Goal: Task Accomplishment & Management: Complete application form

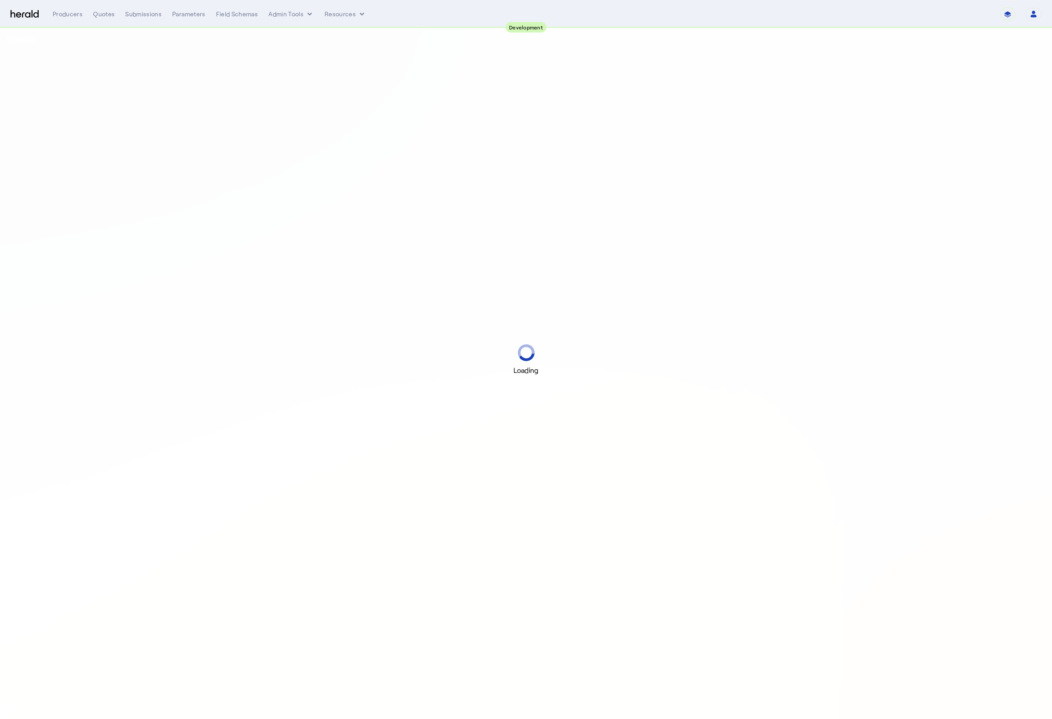
select select "pfm_2v8p_herald_api"
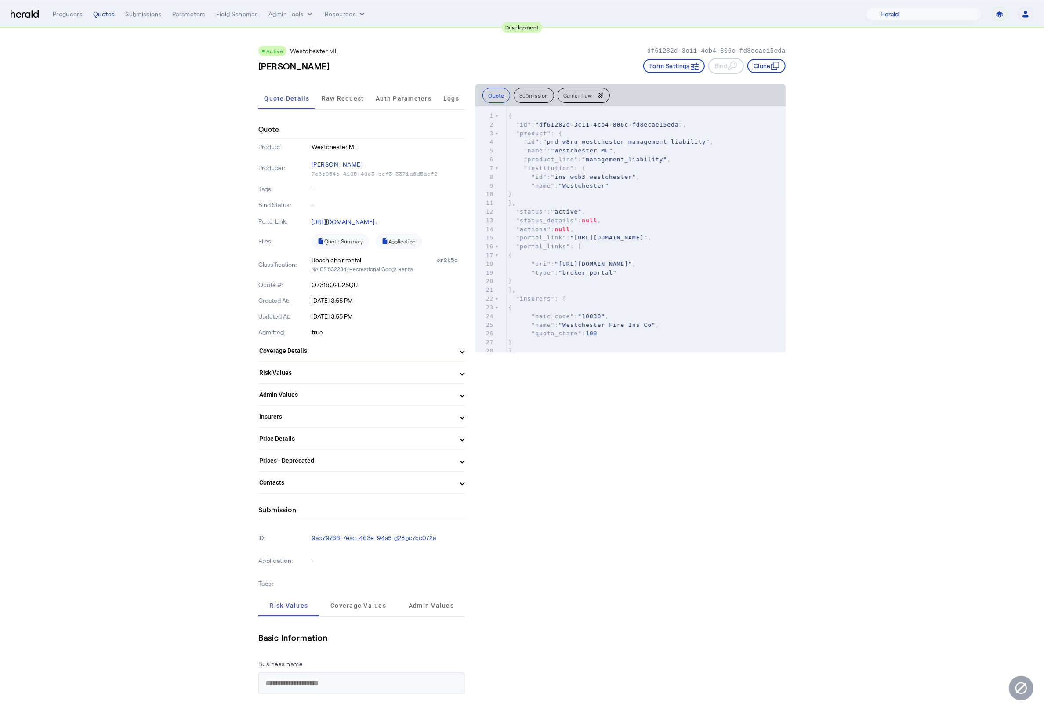
click at [311, 68] on h3 "[PERSON_NAME]" at bounding box center [294, 66] width 72 height 12
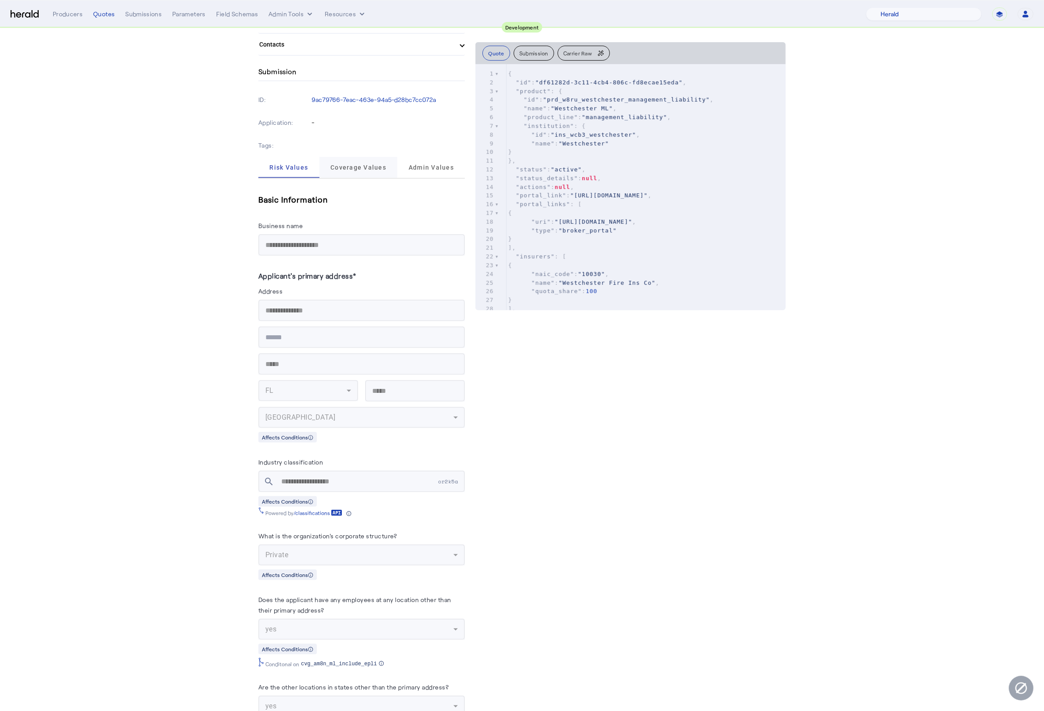
click at [361, 165] on span "Coverage Values" at bounding box center [358, 167] width 56 height 6
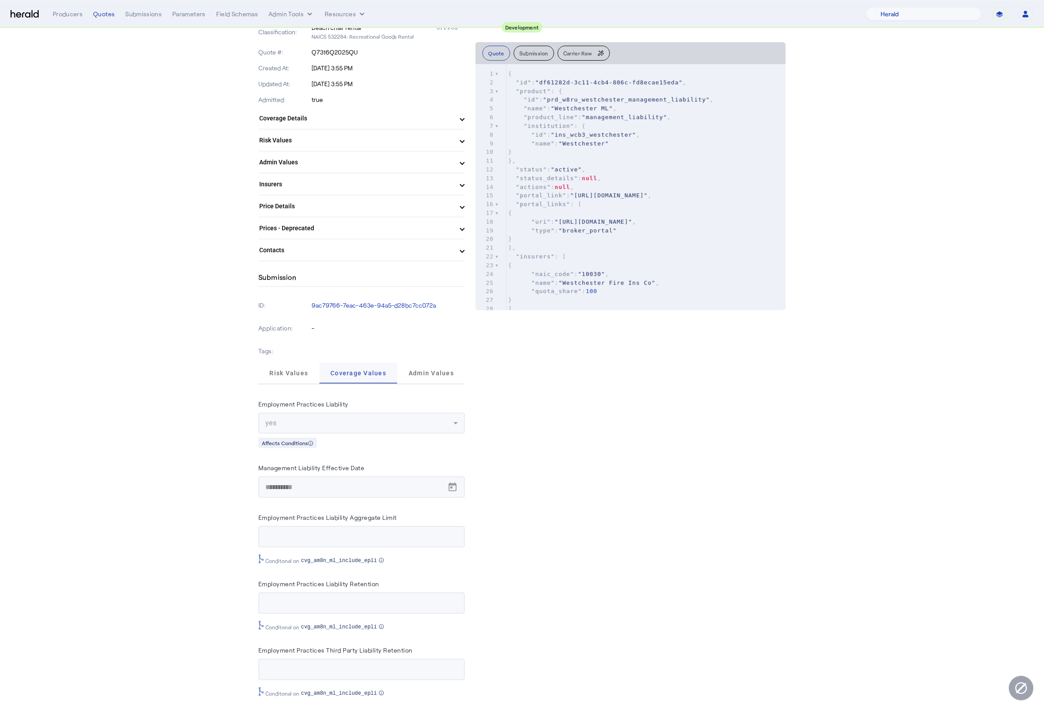
scroll to position [225, 0]
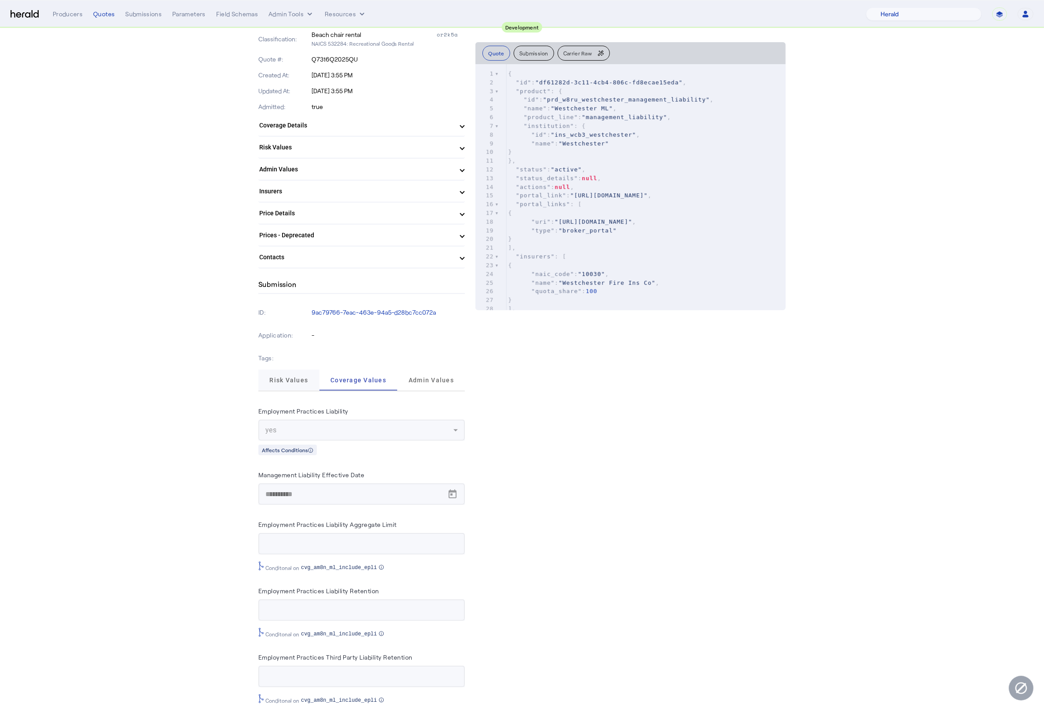
click at [282, 370] on span "Risk Values" at bounding box center [288, 380] width 39 height 21
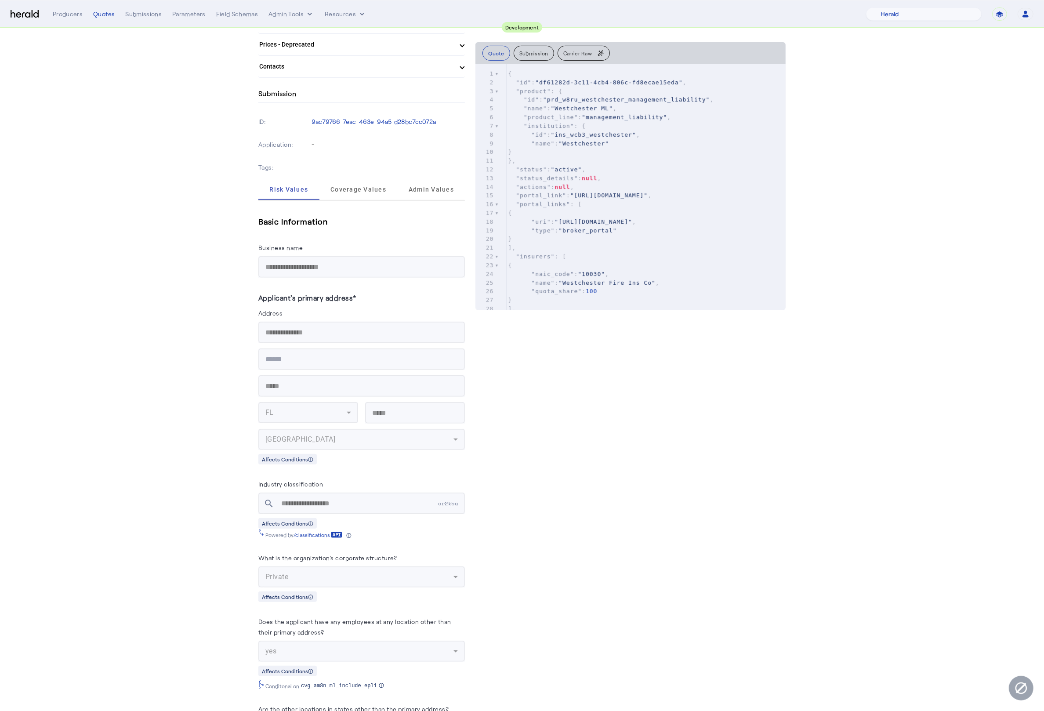
scroll to position [417, 0]
click at [293, 292] on label "Applicant's primary address*" at bounding box center [307, 296] width 98 height 8
click at [359, 306] on herald-label "Address" at bounding box center [361, 313] width 207 height 14
drag, startPoint x: 361, startPoint y: 295, endPoint x: 231, endPoint y: 284, distance: 130.5
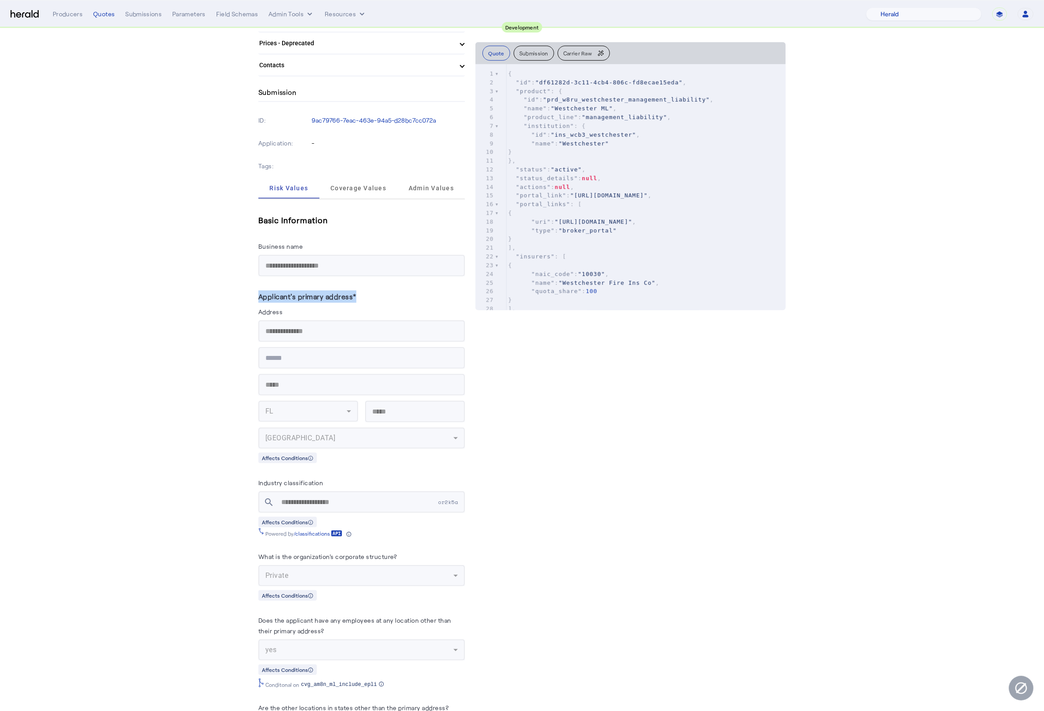
click at [301, 320] on mat-form-field "**********" at bounding box center [361, 331] width 207 height 22
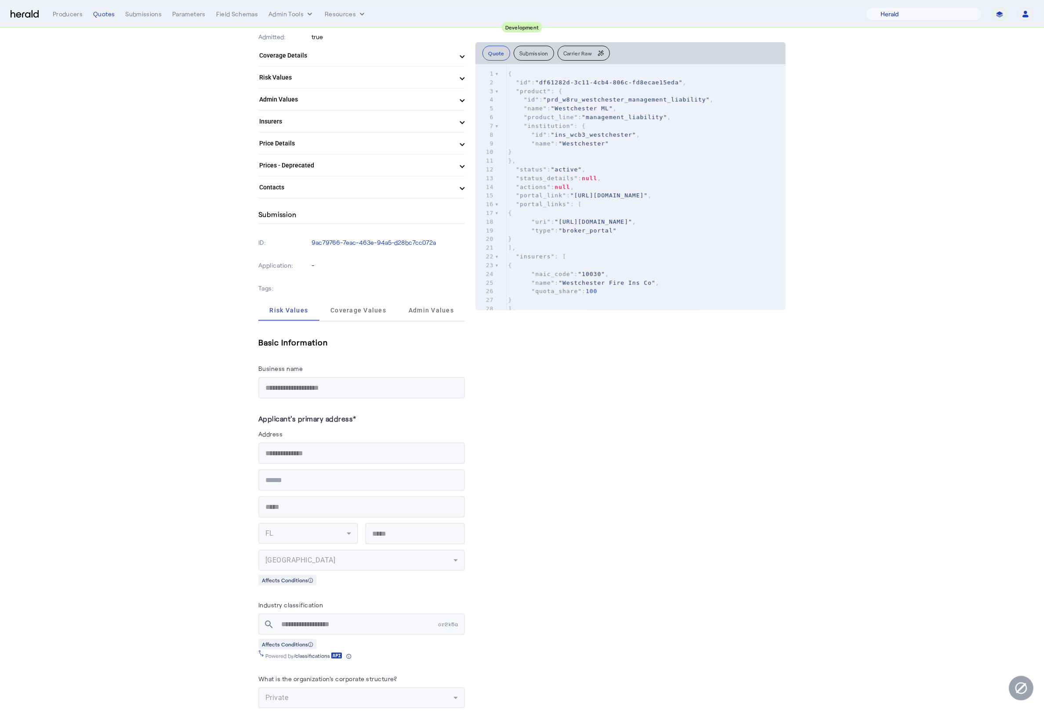
scroll to position [0, 0]
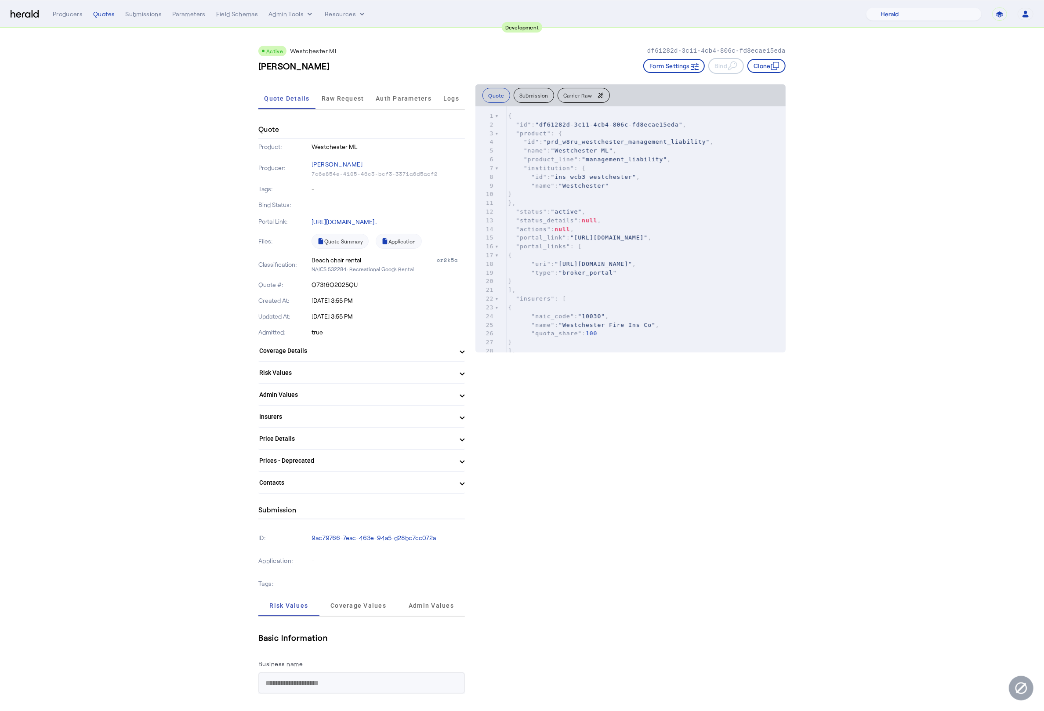
click at [454, 377] on mat-expansion-panel-header "Risk Values" at bounding box center [361, 372] width 207 height 21
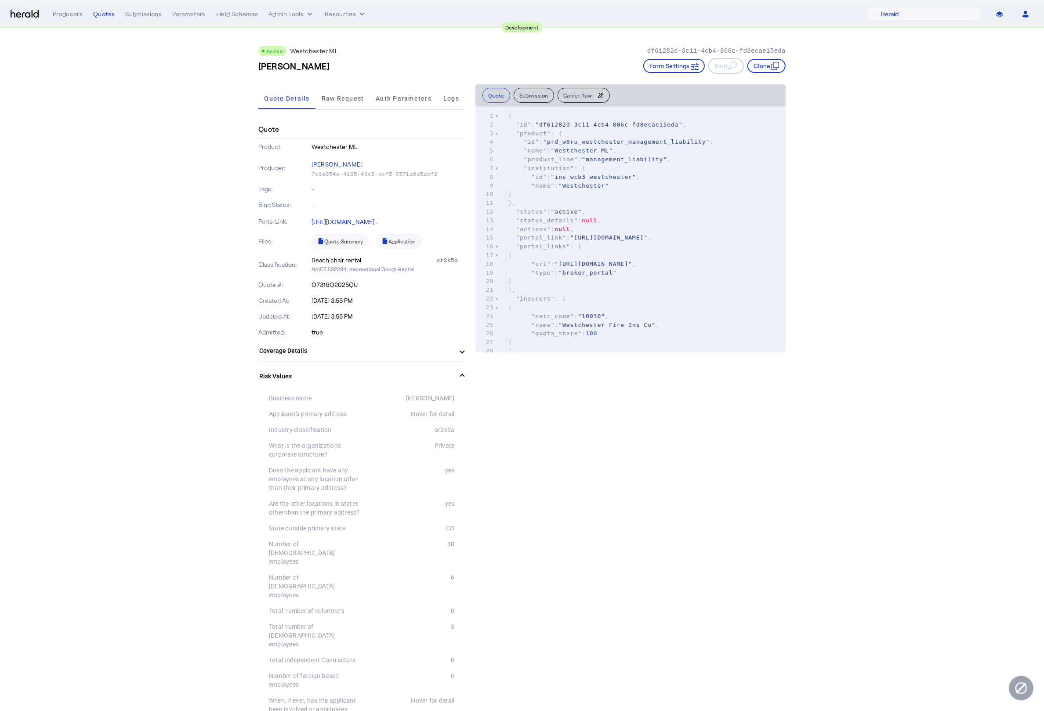
click at [454, 377] on span "Risk Values" at bounding box center [359, 376] width 201 height 9
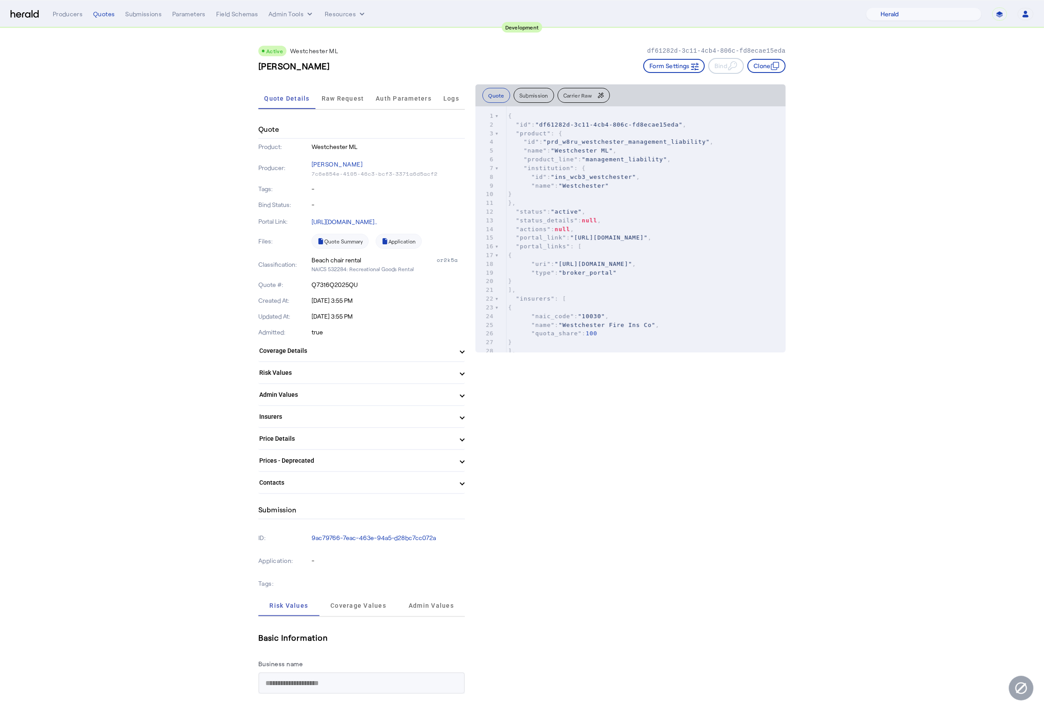
click at [458, 387] on mat-expansion-panel-header "Admin Values" at bounding box center [361, 394] width 207 height 21
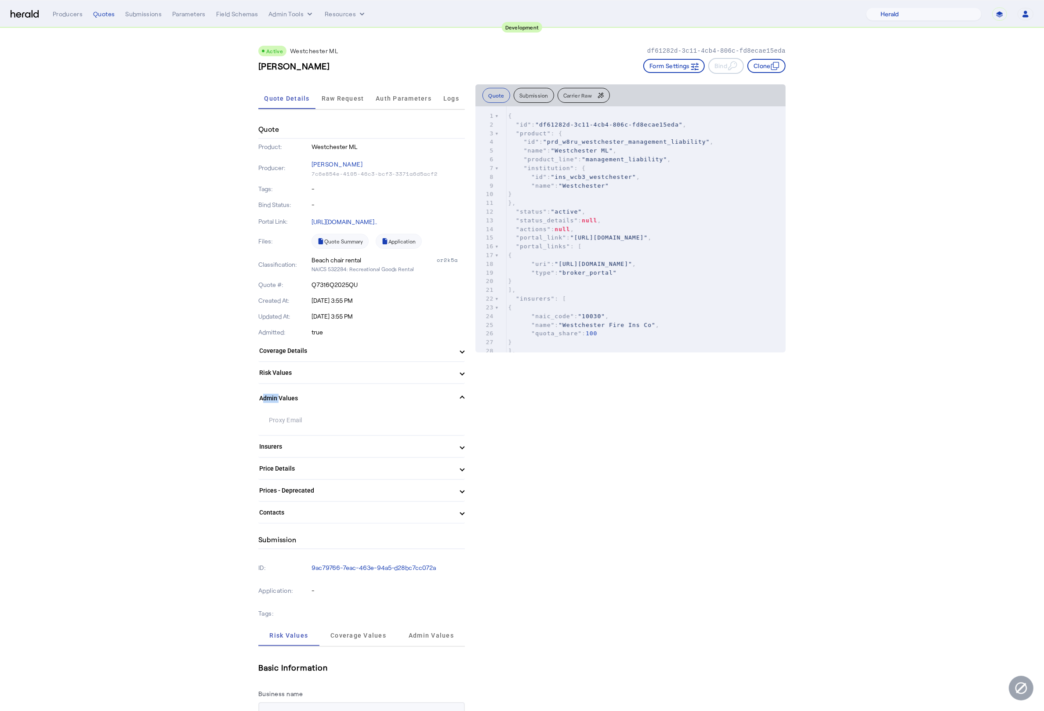
click at [458, 387] on mat-expansion-panel-header "Admin Values" at bounding box center [361, 398] width 207 height 28
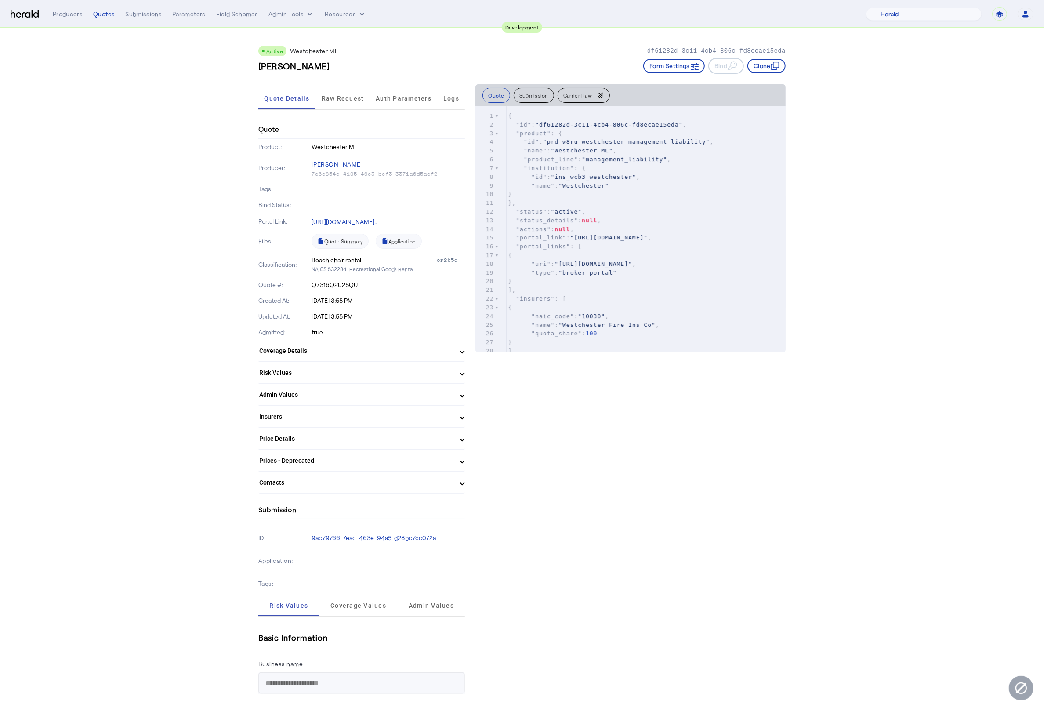
click at [457, 350] on span "Coverage Details" at bounding box center [359, 350] width 201 height 9
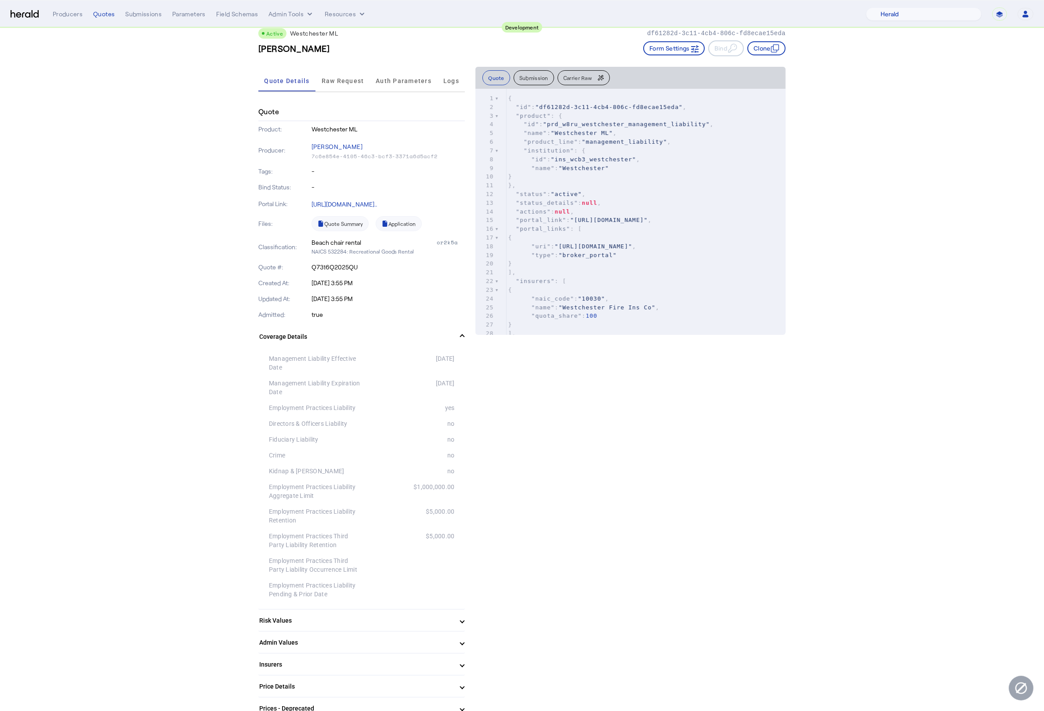
scroll to position [19, 0]
click at [461, 334] on span at bounding box center [463, 335] width 4 height 9
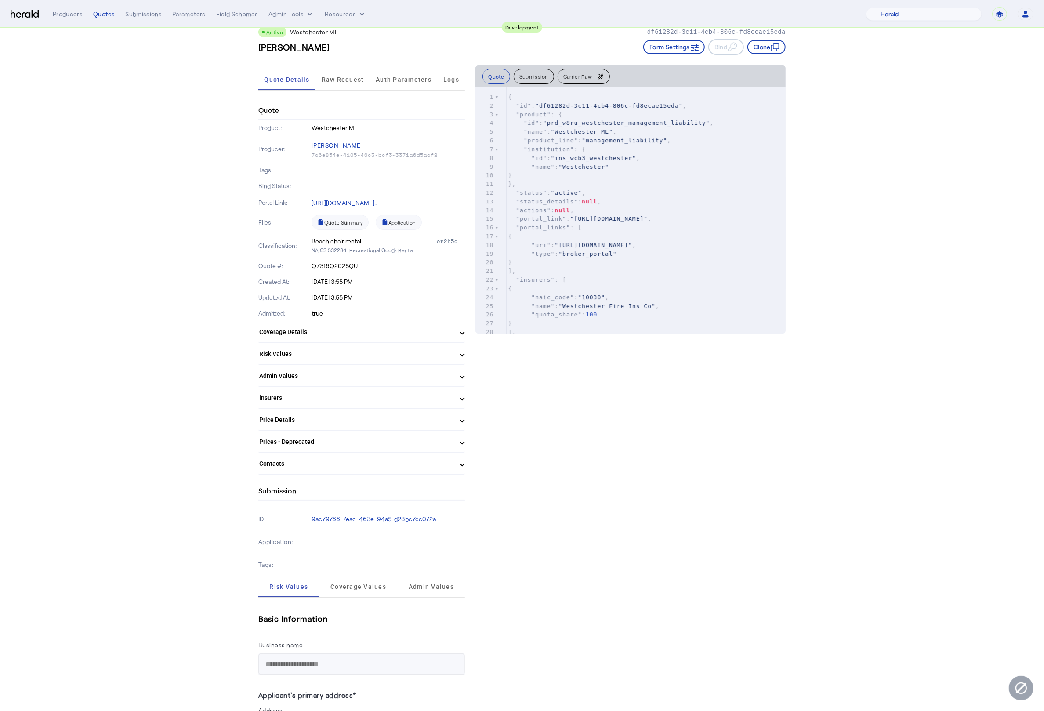
click at [457, 401] on mat-expansion-panel-header "Insurers" at bounding box center [361, 397] width 207 height 21
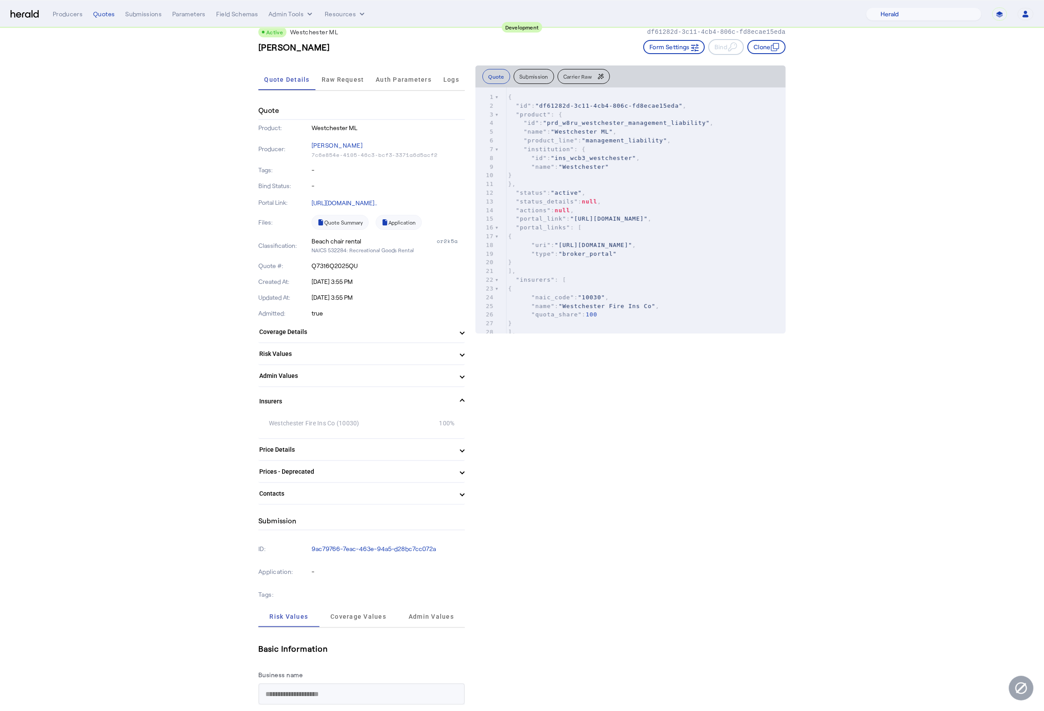
click at [457, 401] on span "Insurers" at bounding box center [359, 401] width 201 height 9
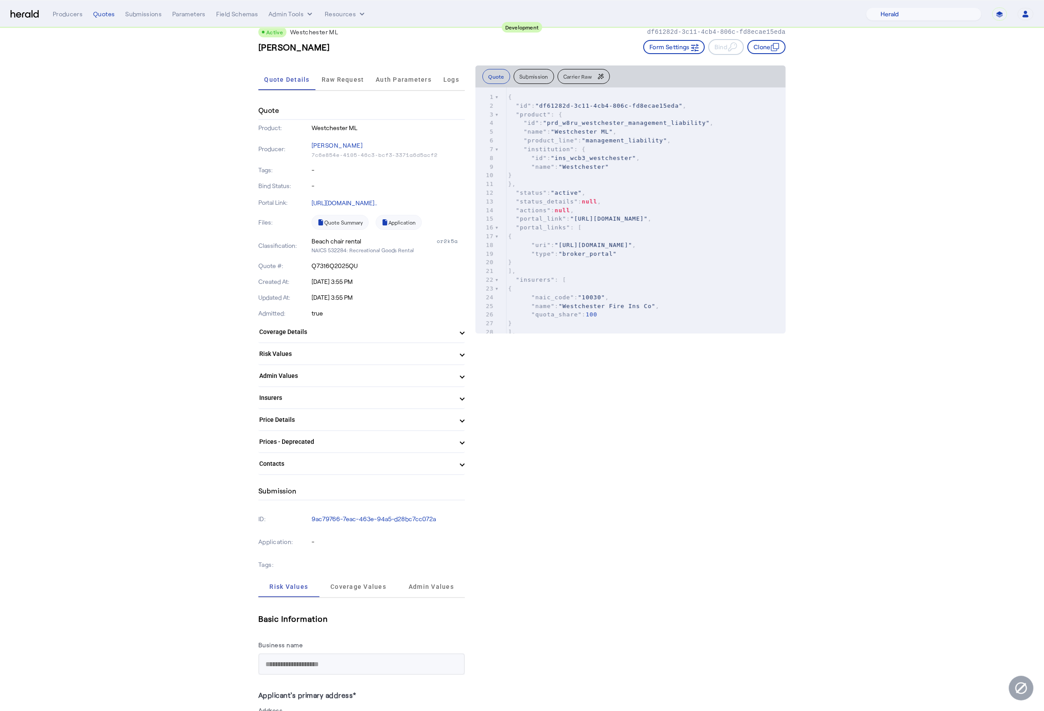
click at [461, 416] on span at bounding box center [463, 419] width 4 height 9
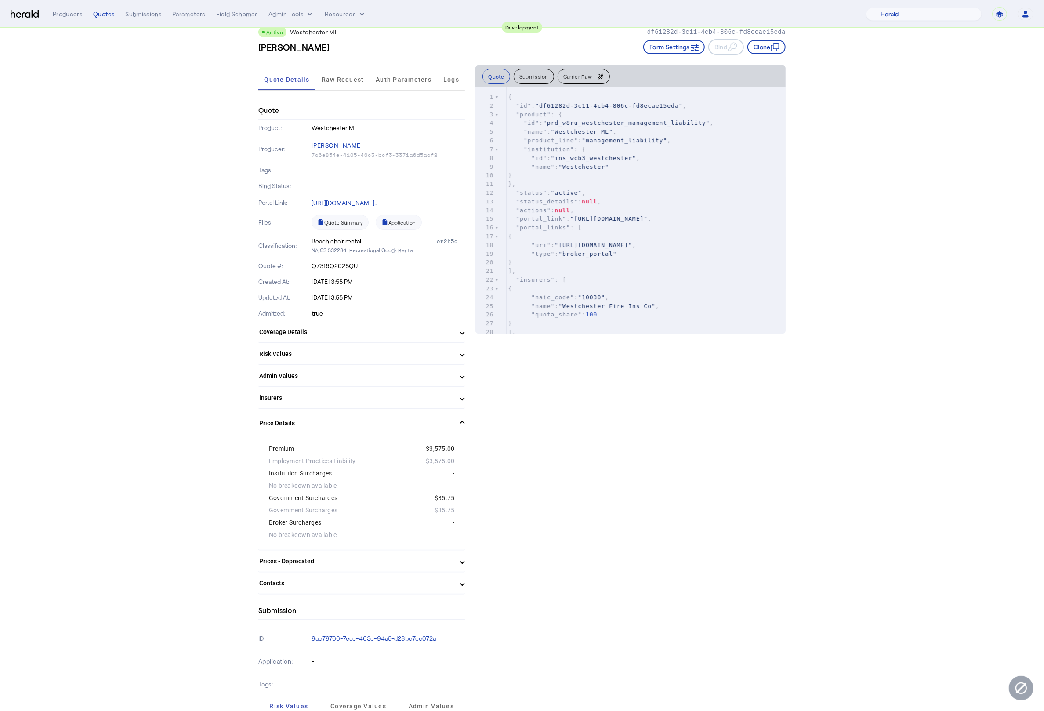
click at [461, 419] on span at bounding box center [463, 423] width 4 height 9
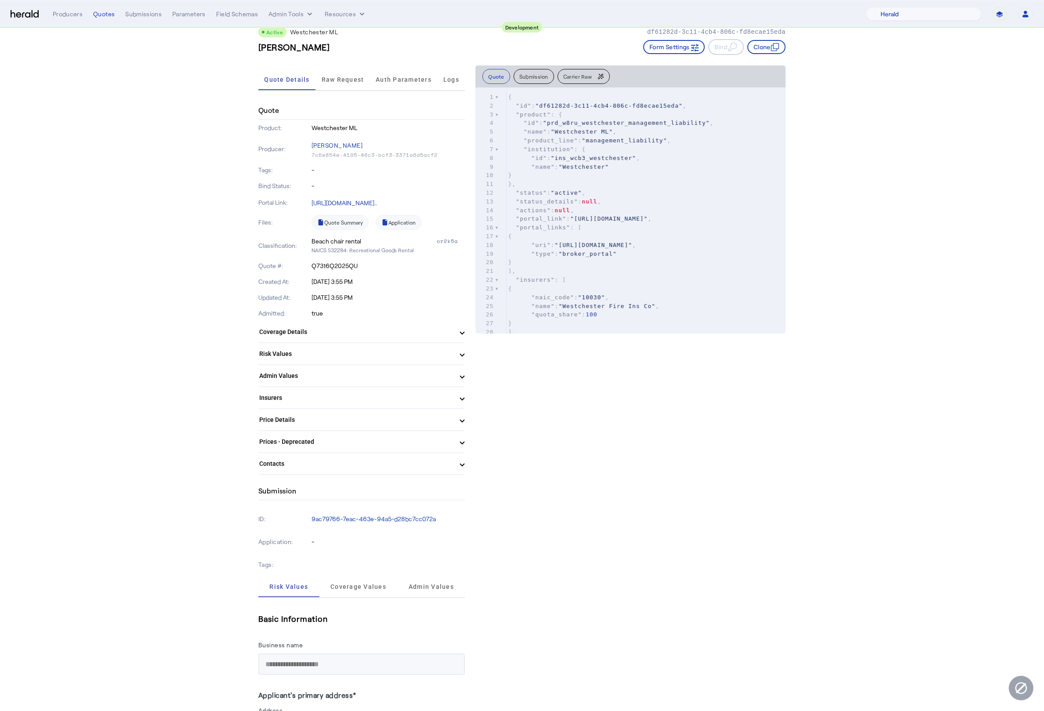
click at [461, 417] on span at bounding box center [463, 419] width 4 height 9
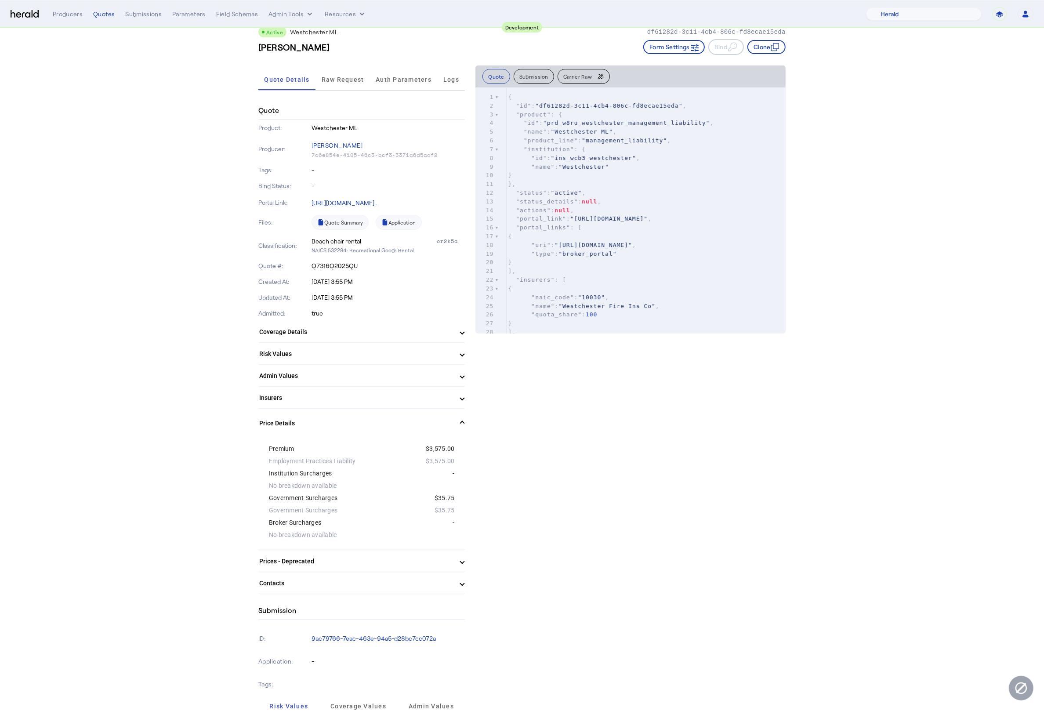
click at [357, 81] on span "Raw Request" at bounding box center [343, 79] width 43 height 6
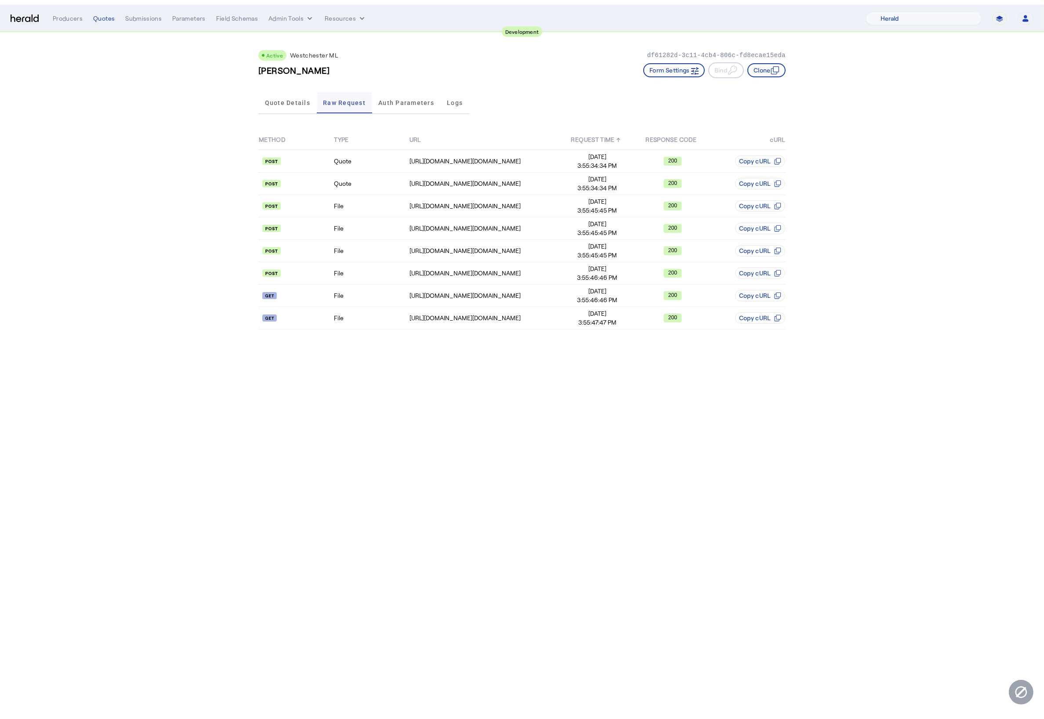
scroll to position [0, 0]
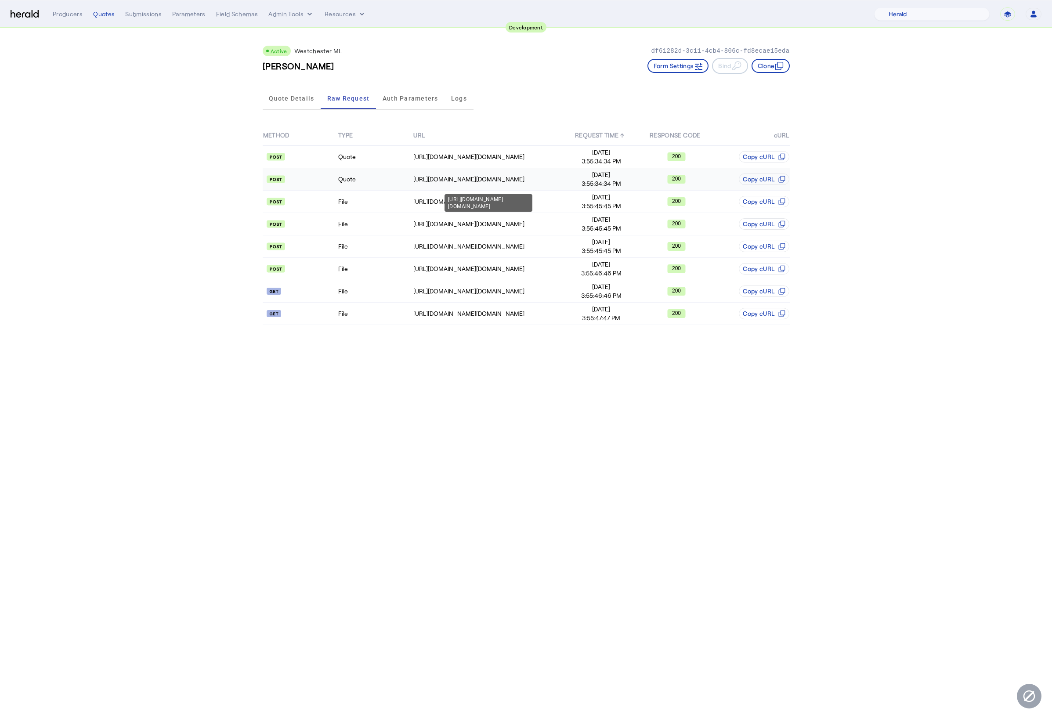
click at [479, 181] on div "https://uat.studiogateway.chubb.com/westchester.sales.digital/quote" at bounding box center [489, 179] width 150 height 9
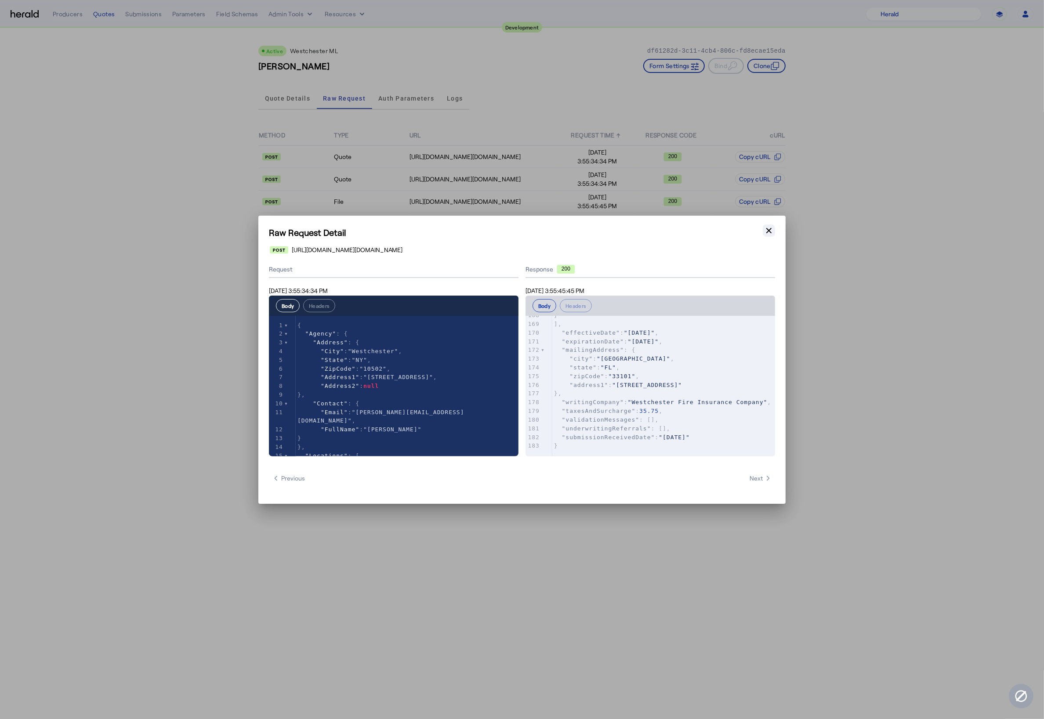
click at [770, 233] on icon "button" at bounding box center [769, 230] width 9 height 9
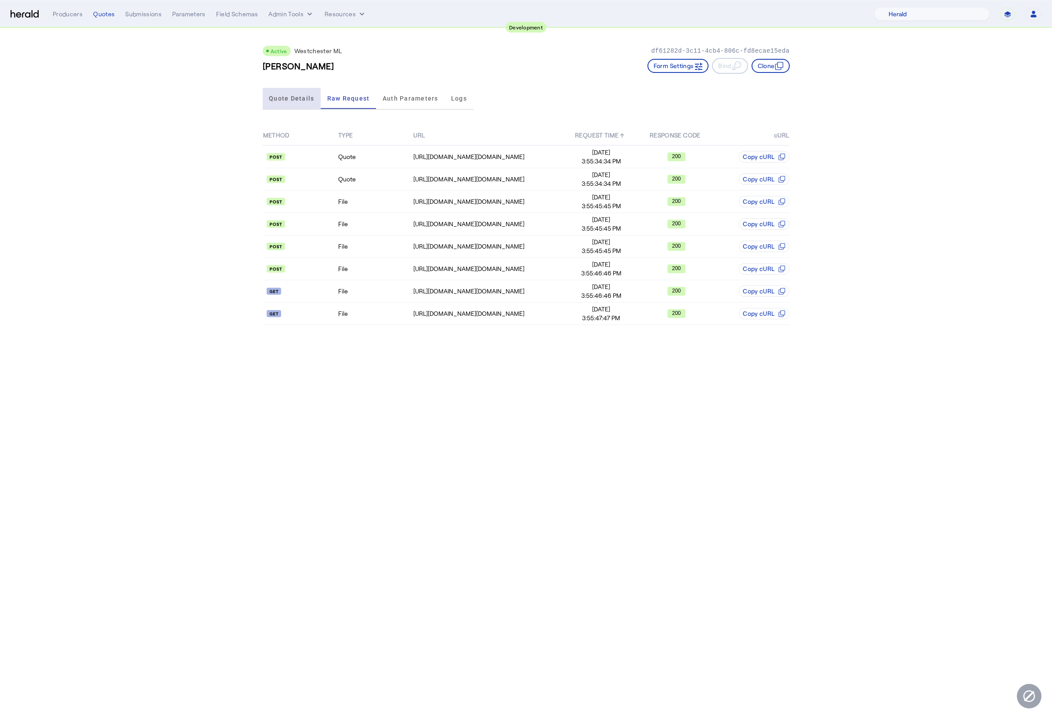
click at [290, 98] on span "Quote Details" at bounding box center [291, 98] width 45 height 6
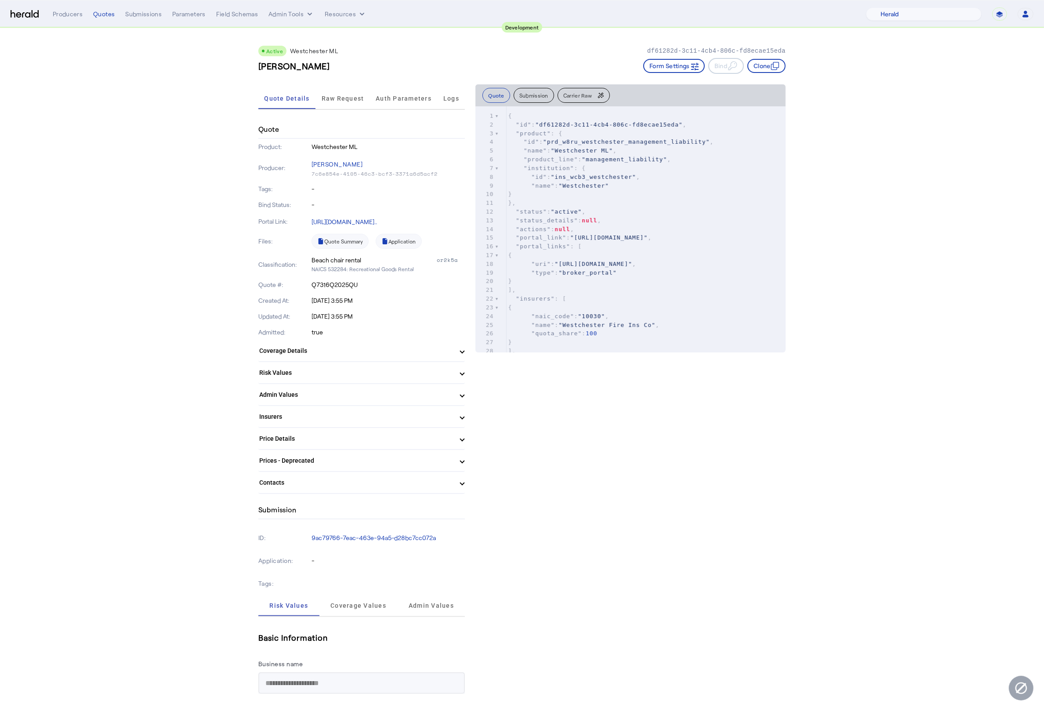
click at [448, 461] on mat-panel-title "Prices - Deprecated" at bounding box center [356, 460] width 194 height 9
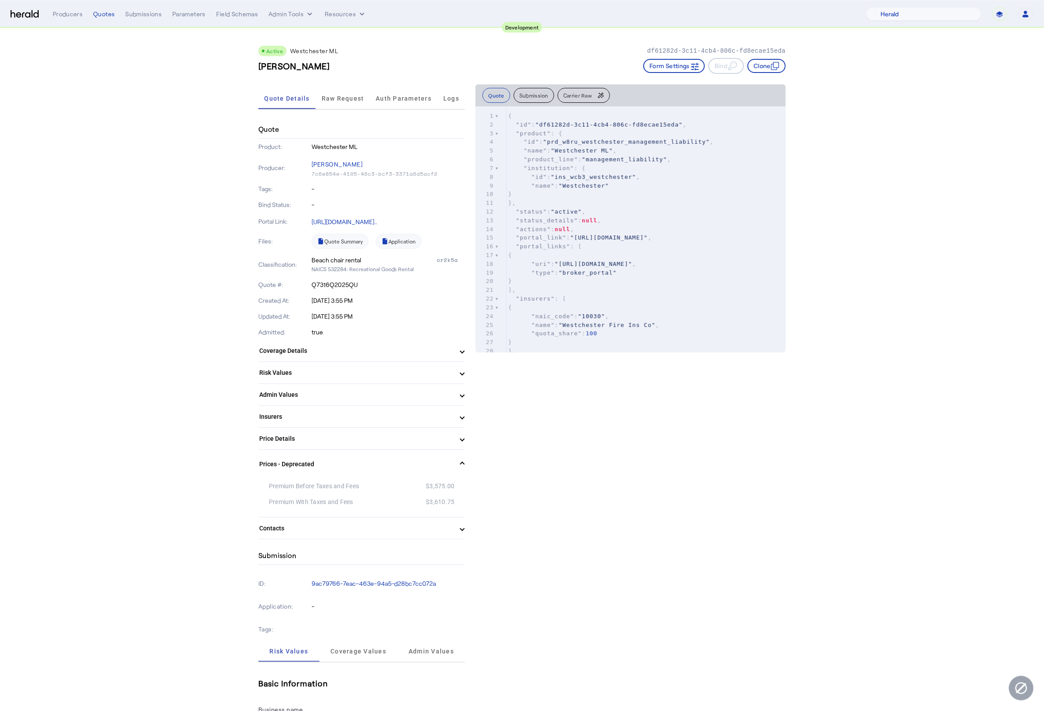
click at [448, 461] on mat-panel-title "Prices - Deprecated" at bounding box center [356, 464] width 194 height 9
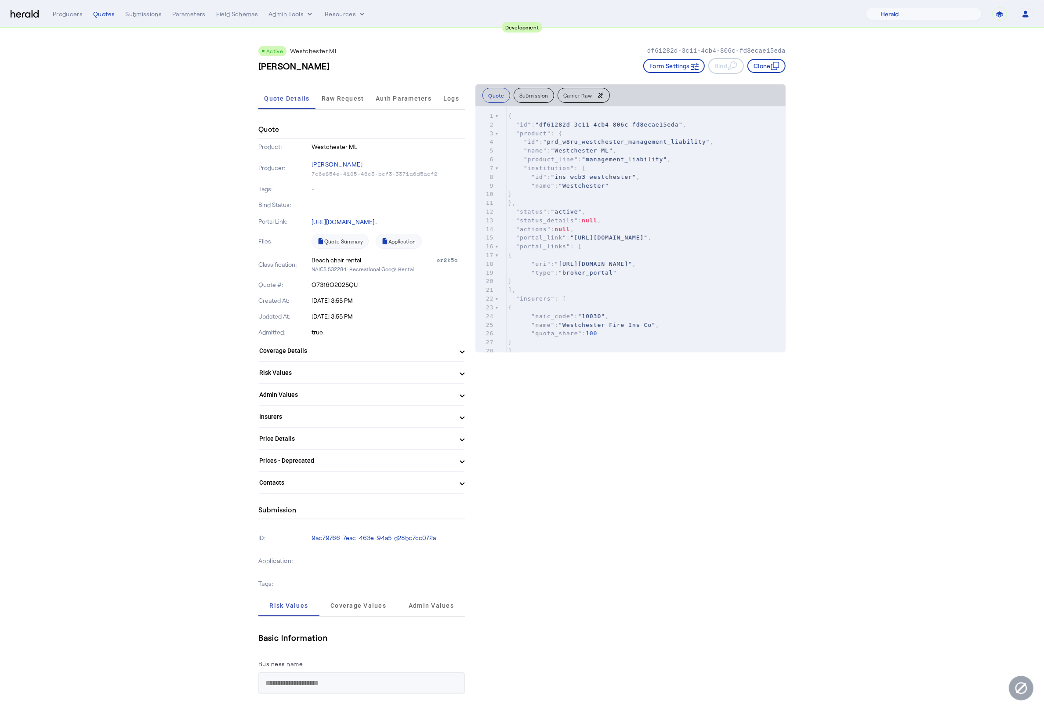
click at [449, 461] on mat-panel-title "Prices - Deprecated" at bounding box center [356, 460] width 194 height 9
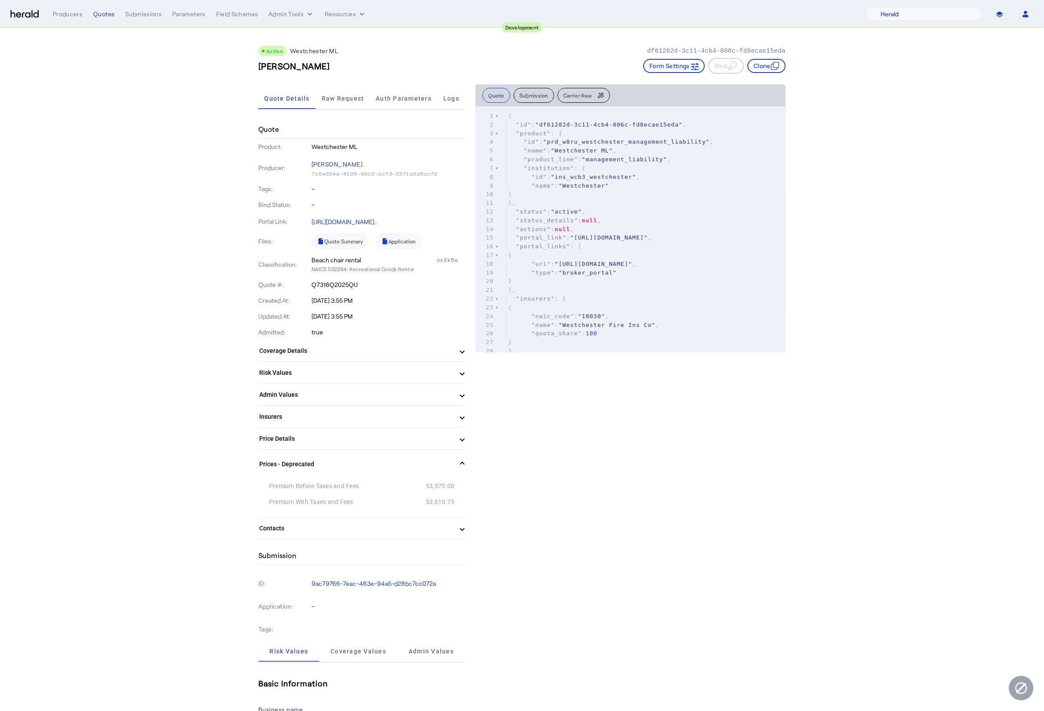
click at [450, 461] on mat-panel-title "Prices - Deprecated" at bounding box center [356, 464] width 194 height 9
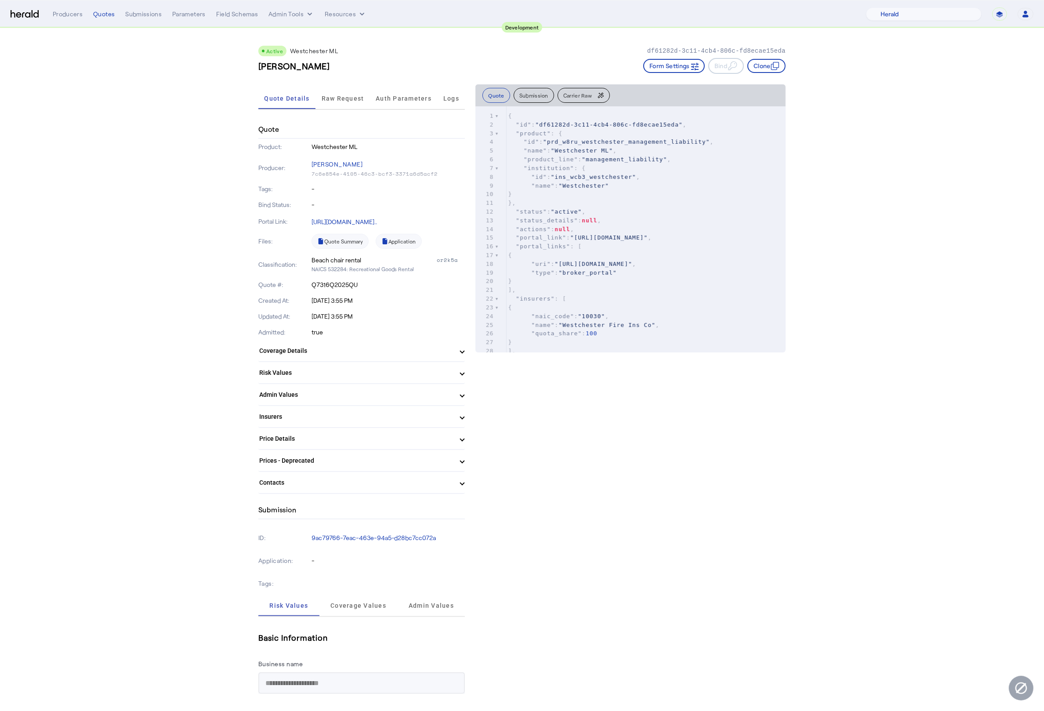
click at [451, 481] on mat-panel-title "Contacts" at bounding box center [356, 482] width 194 height 9
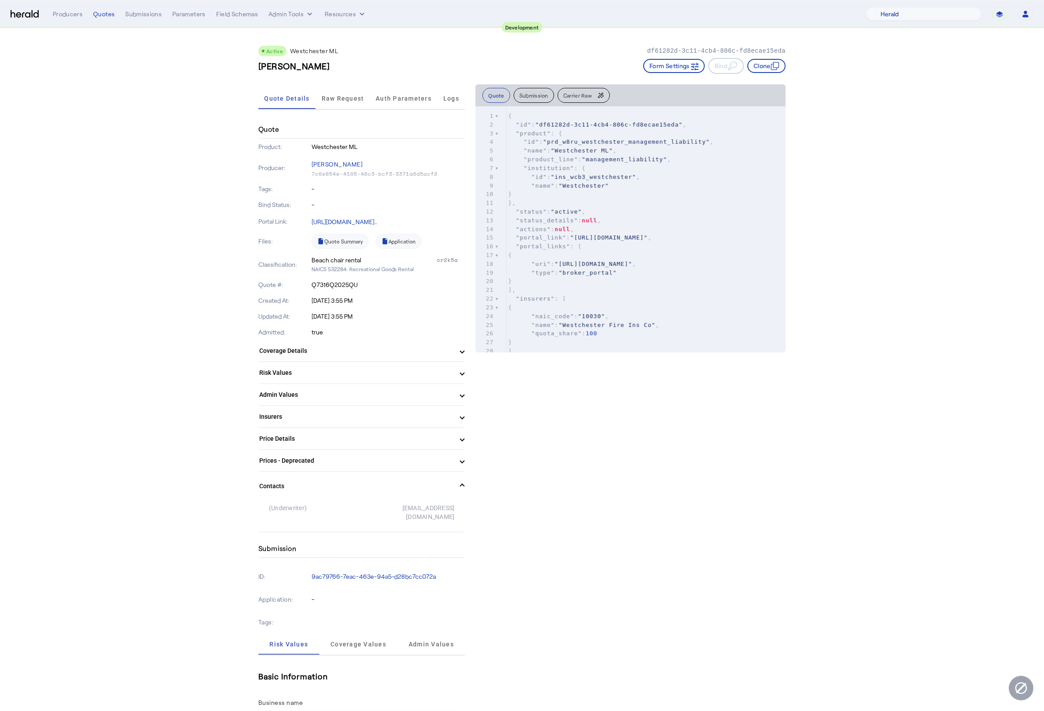
click at [452, 482] on mat-panel-title "Contacts" at bounding box center [356, 486] width 194 height 9
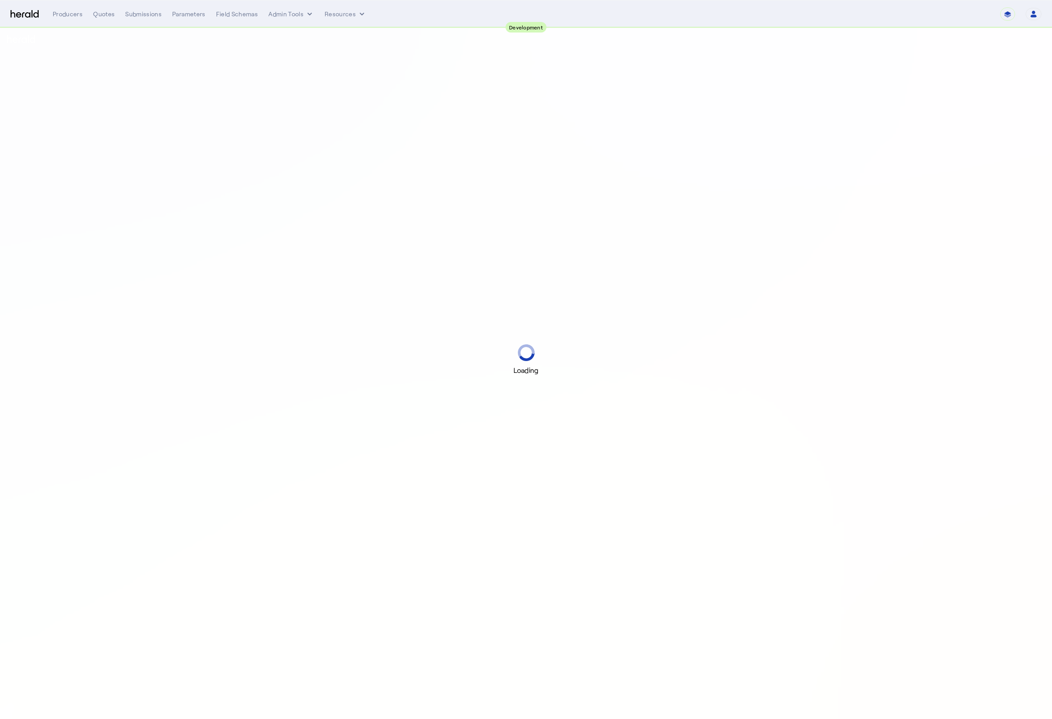
select select "pfm_2v8p_herald_api"
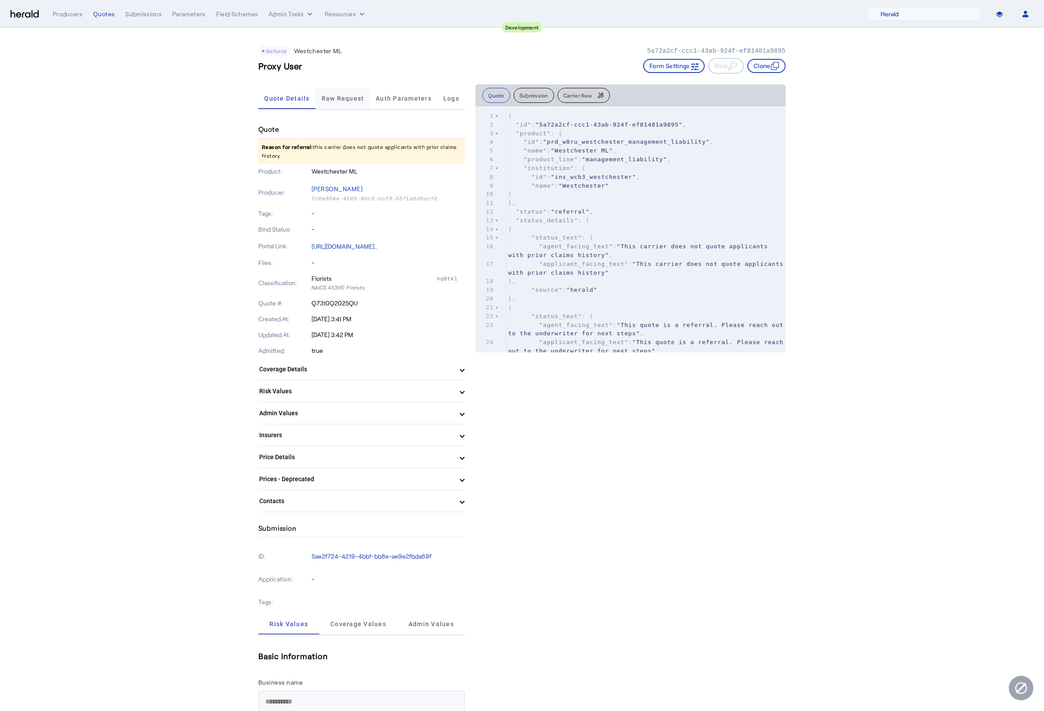
click at [327, 104] on span "Raw Request" at bounding box center [343, 98] width 43 height 21
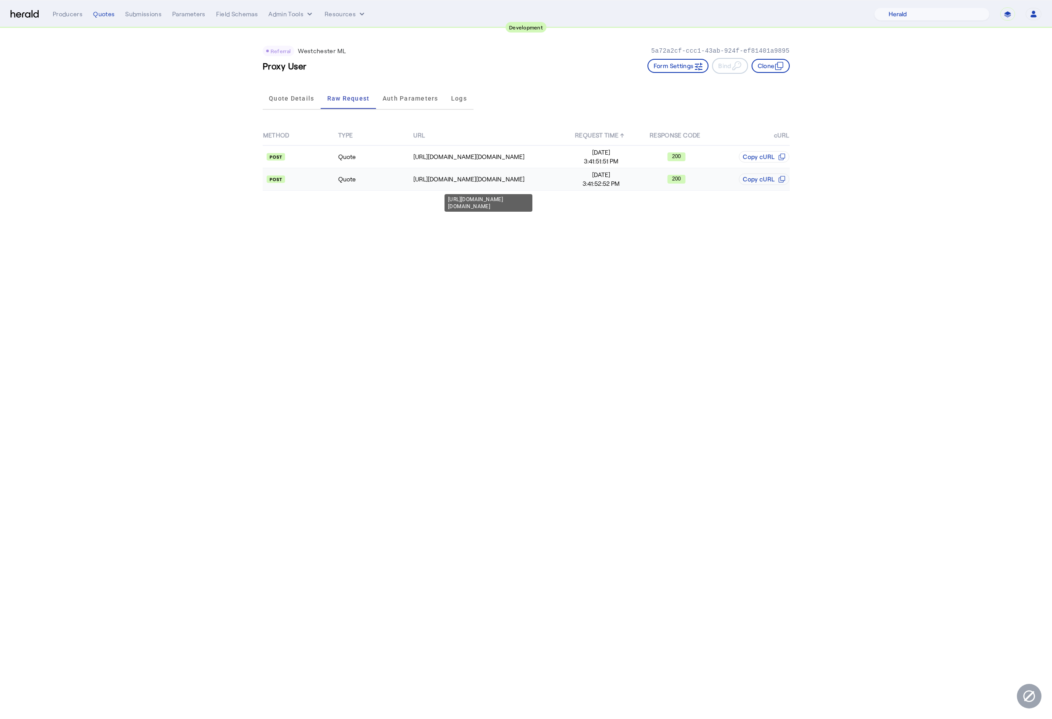
click at [479, 179] on div "[URL][DOMAIN_NAME][DOMAIN_NAME]" at bounding box center [489, 179] width 150 height 9
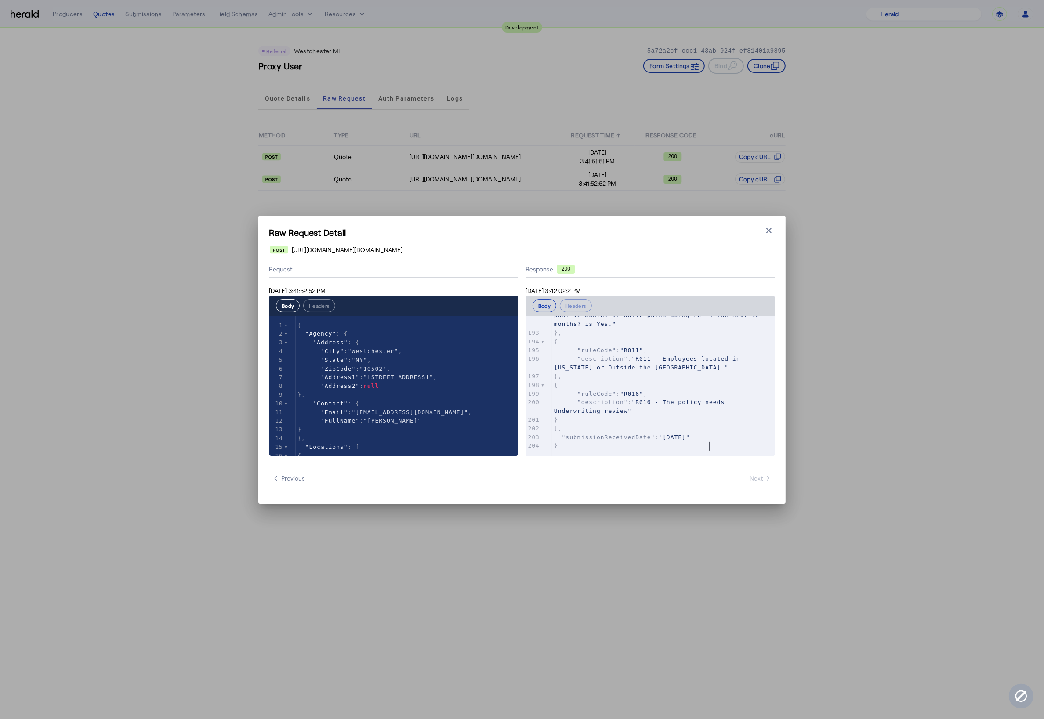
click at [708, 442] on pre ""submissionReceivedDate" : "2025-08-15"" at bounding box center [663, 437] width 223 height 9
click at [773, 229] on icon "button" at bounding box center [769, 230] width 9 height 9
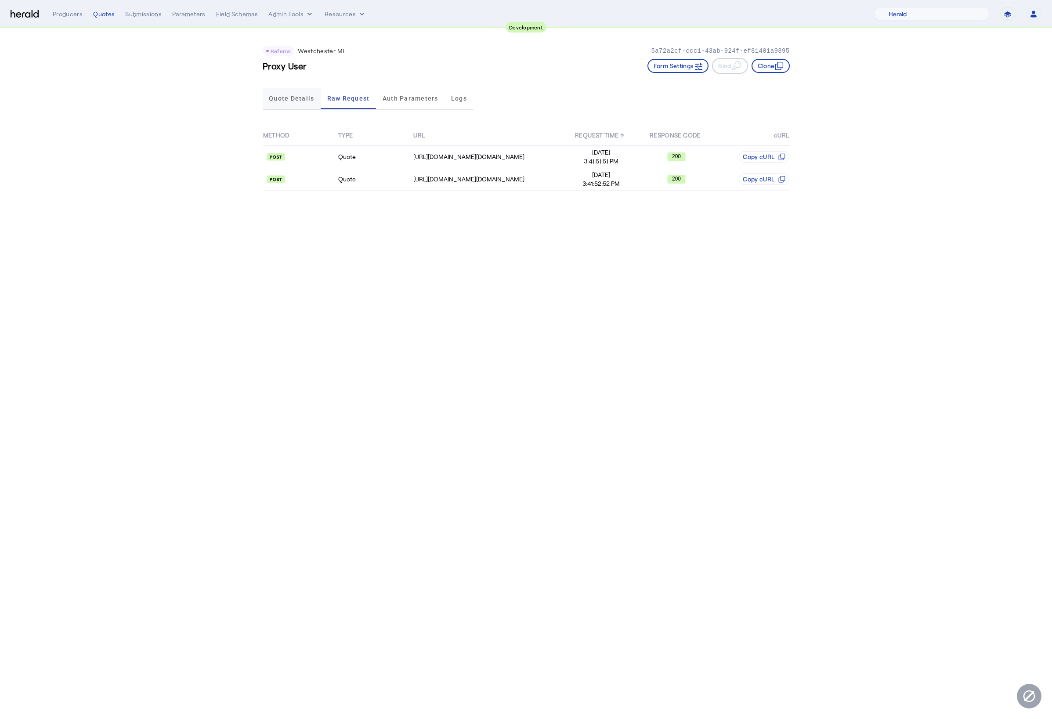
click at [308, 102] on span "Quote Details" at bounding box center [291, 98] width 45 height 21
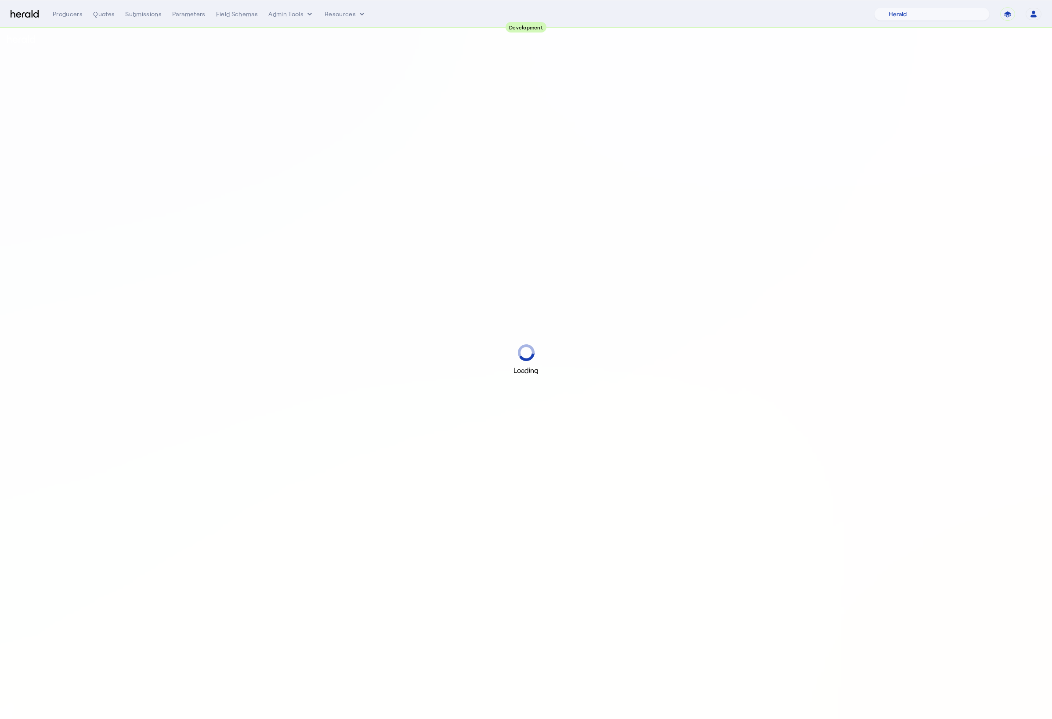
select select "pfm_2v8p_herald_api"
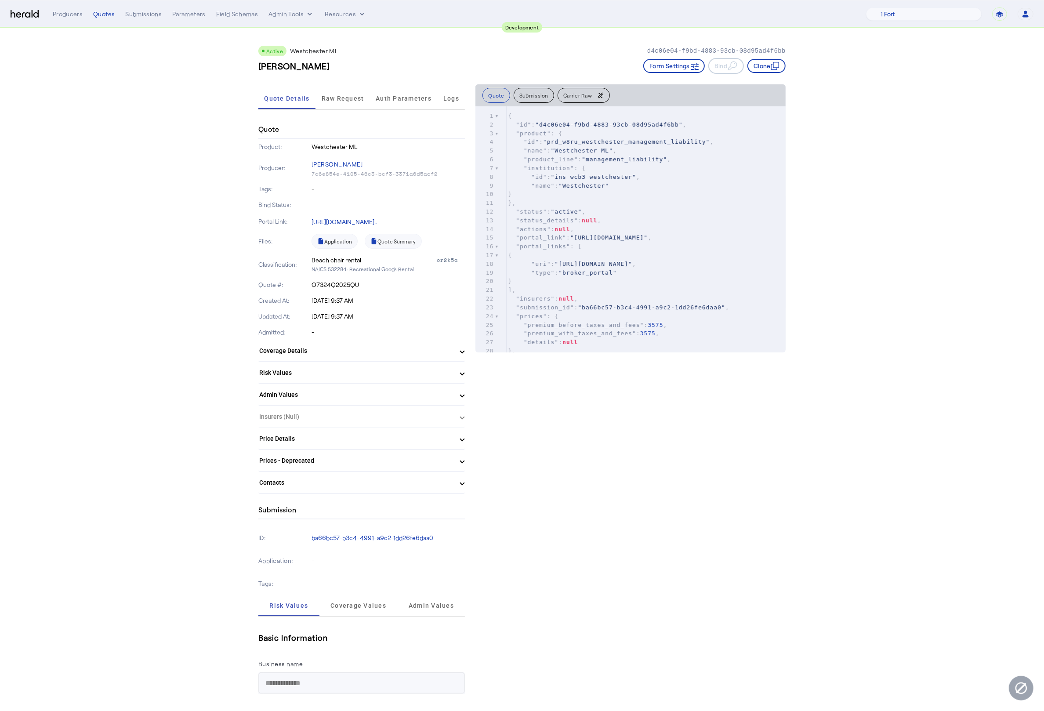
click at [431, 434] on mat-panel-title "Price Details" at bounding box center [356, 438] width 194 height 9
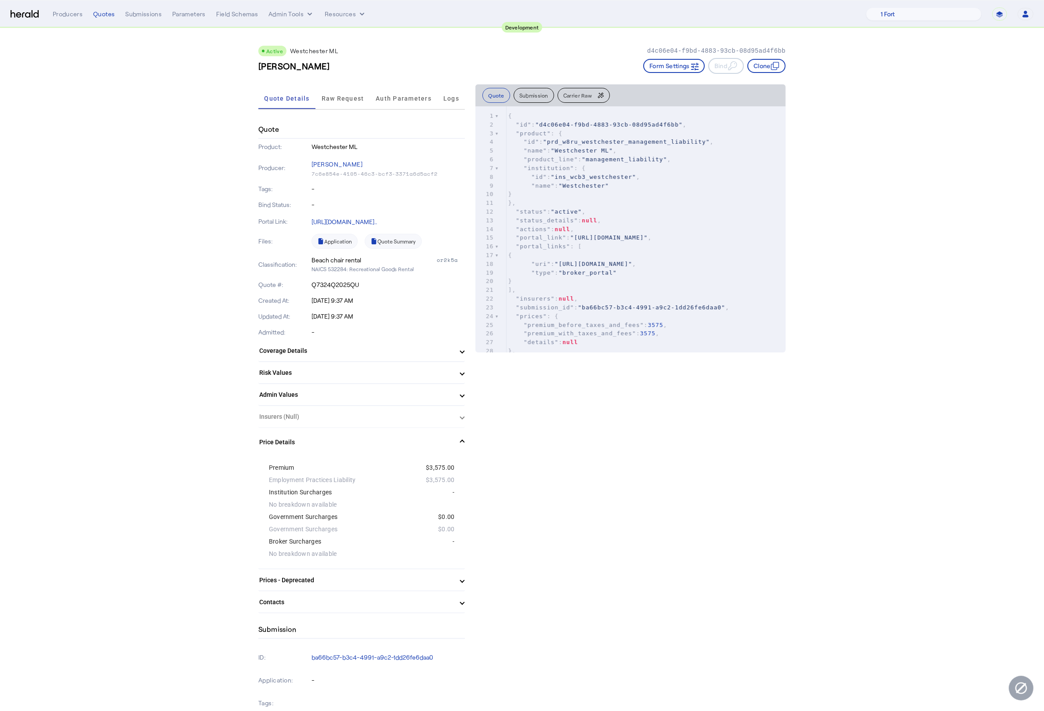
click at [431, 432] on mat-expansion-panel-header "Price Details" at bounding box center [361, 442] width 207 height 28
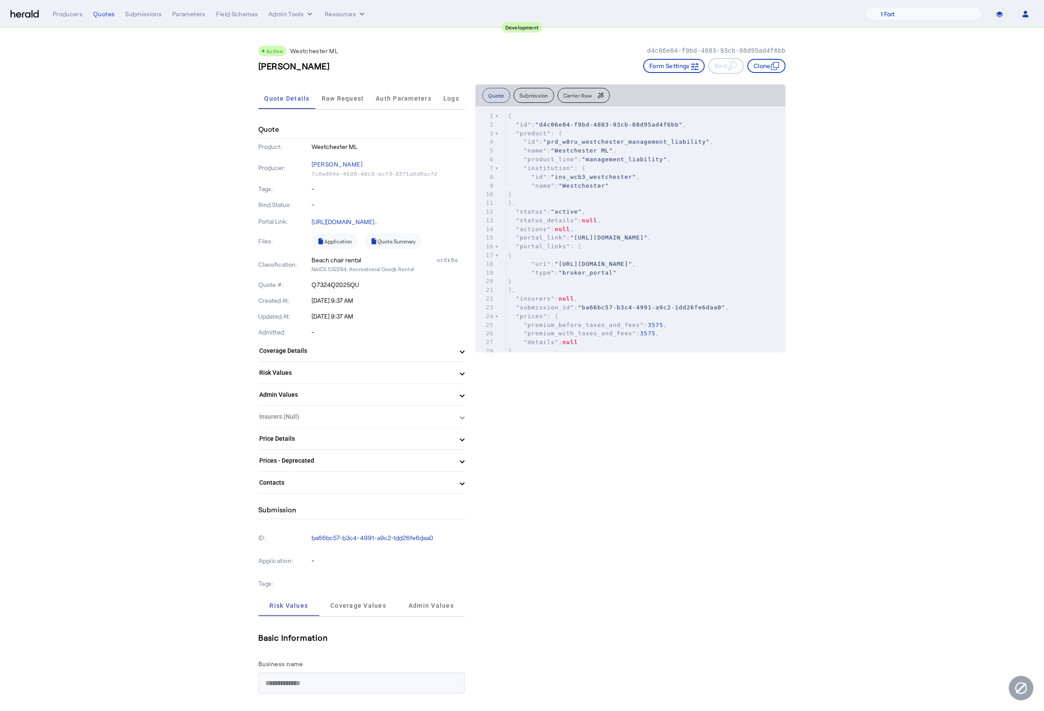
click at [431, 434] on mat-panel-title "Price Details" at bounding box center [356, 438] width 194 height 9
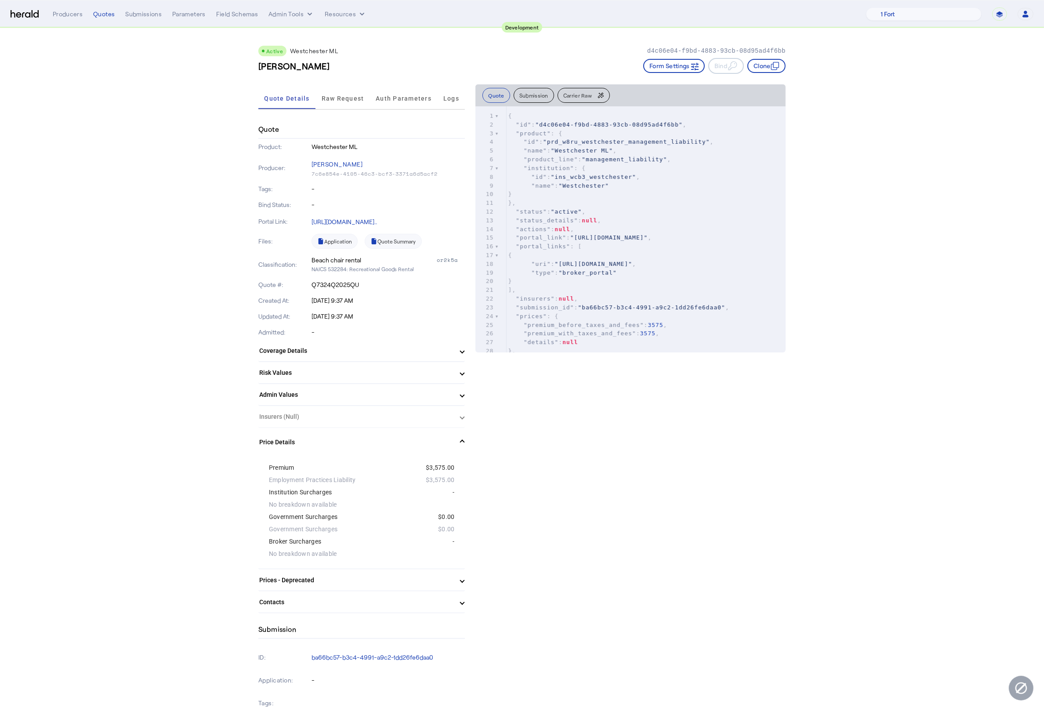
click at [431, 432] on mat-expansion-panel-header "Price Details" at bounding box center [361, 442] width 207 height 28
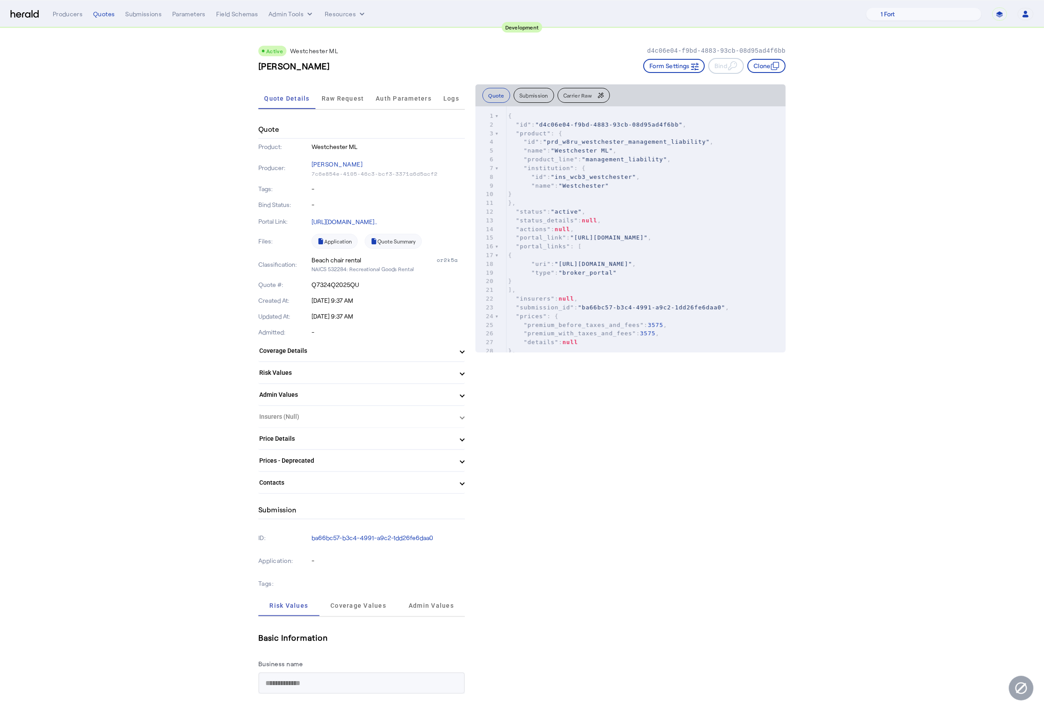
click at [412, 468] on mat-expansion-panel-header "Prices - Deprecated" at bounding box center [361, 460] width 207 height 21
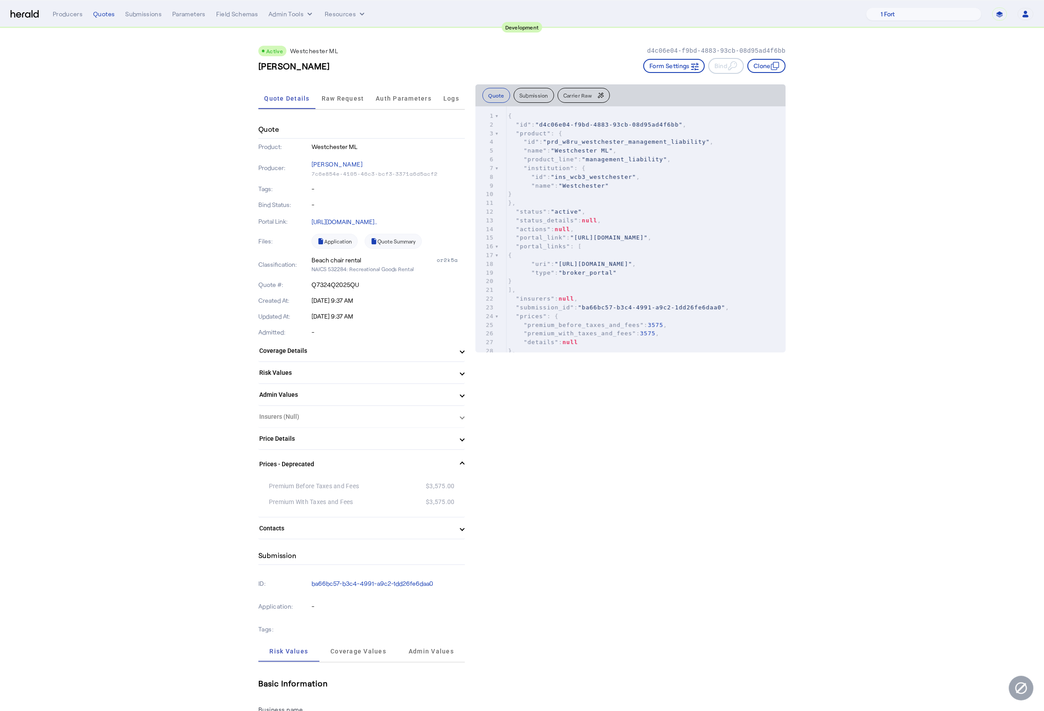
click at [412, 468] on mat-expansion-panel-header "Prices - Deprecated" at bounding box center [361, 464] width 207 height 28
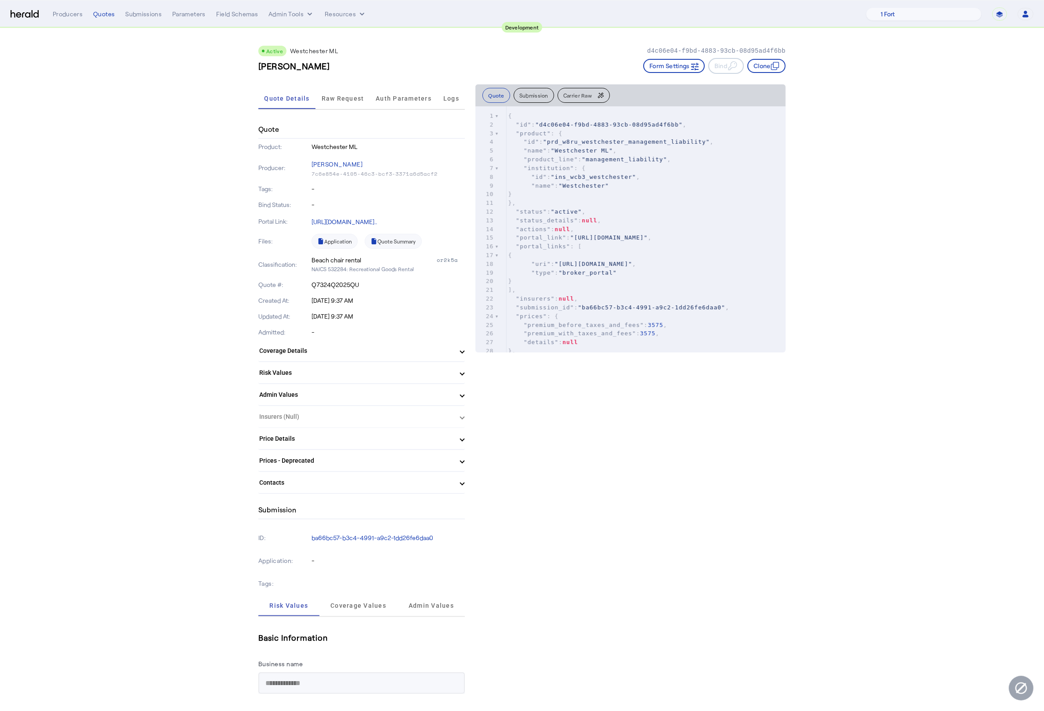
click at [410, 482] on mat-panel-title "Contacts" at bounding box center [356, 482] width 194 height 9
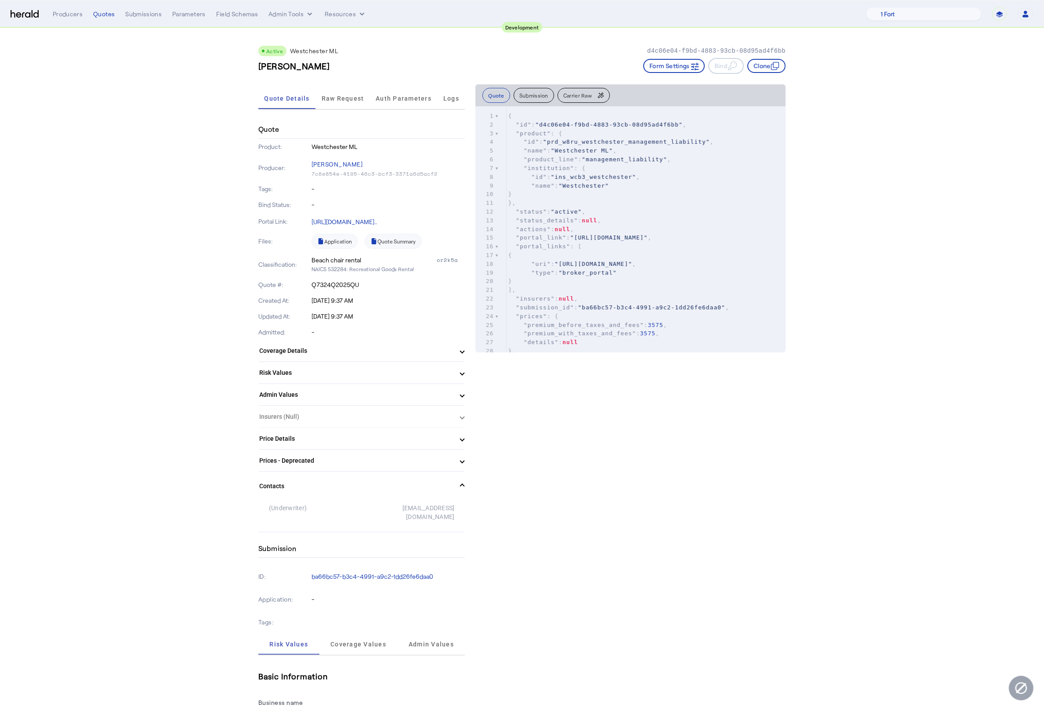
click at [410, 482] on mat-panel-title "Contacts" at bounding box center [356, 486] width 194 height 9
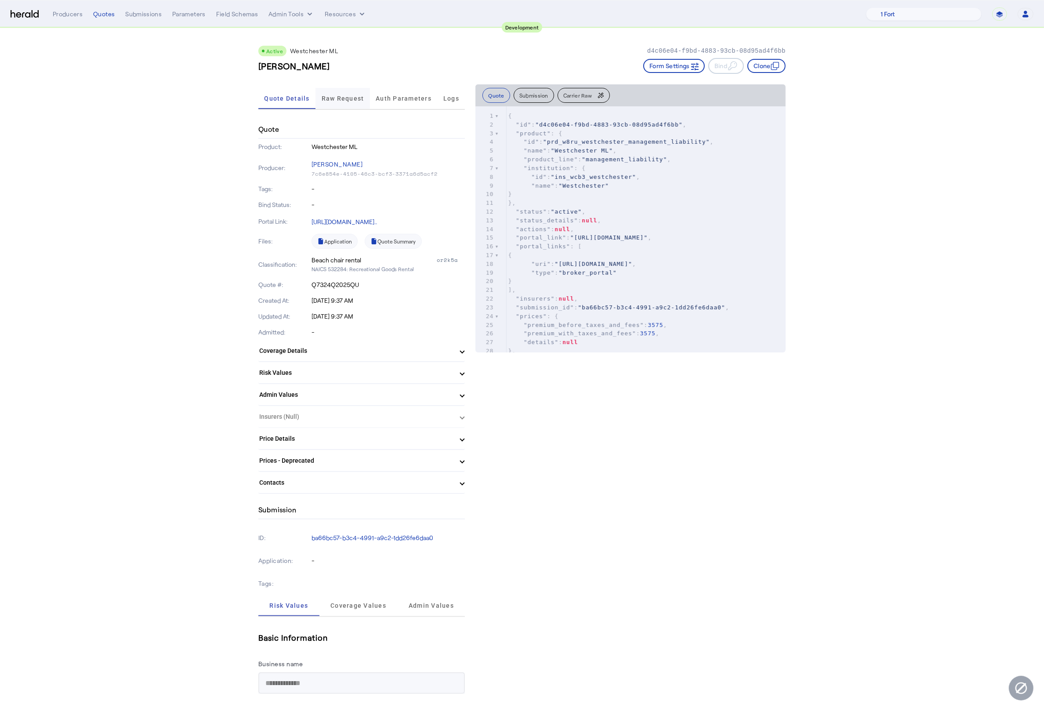
click at [343, 95] on span "Raw Request" at bounding box center [343, 98] width 43 height 6
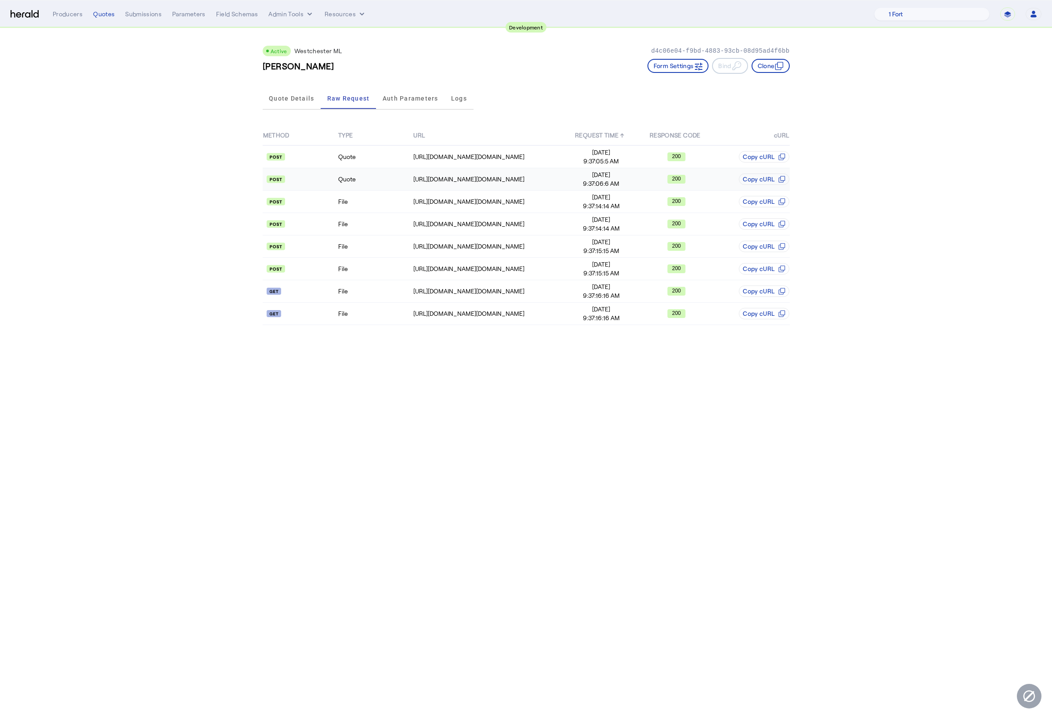
click at [373, 185] on td "Quote" at bounding box center [375, 179] width 75 height 22
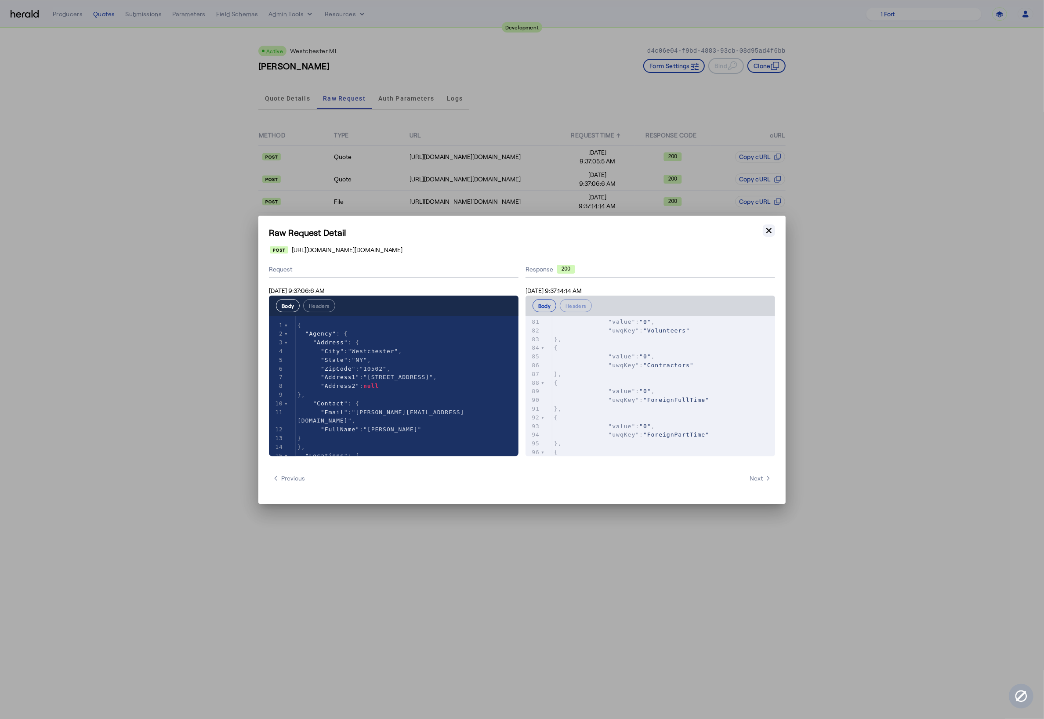
click at [774, 235] on button "Close modal" at bounding box center [769, 231] width 12 height 12
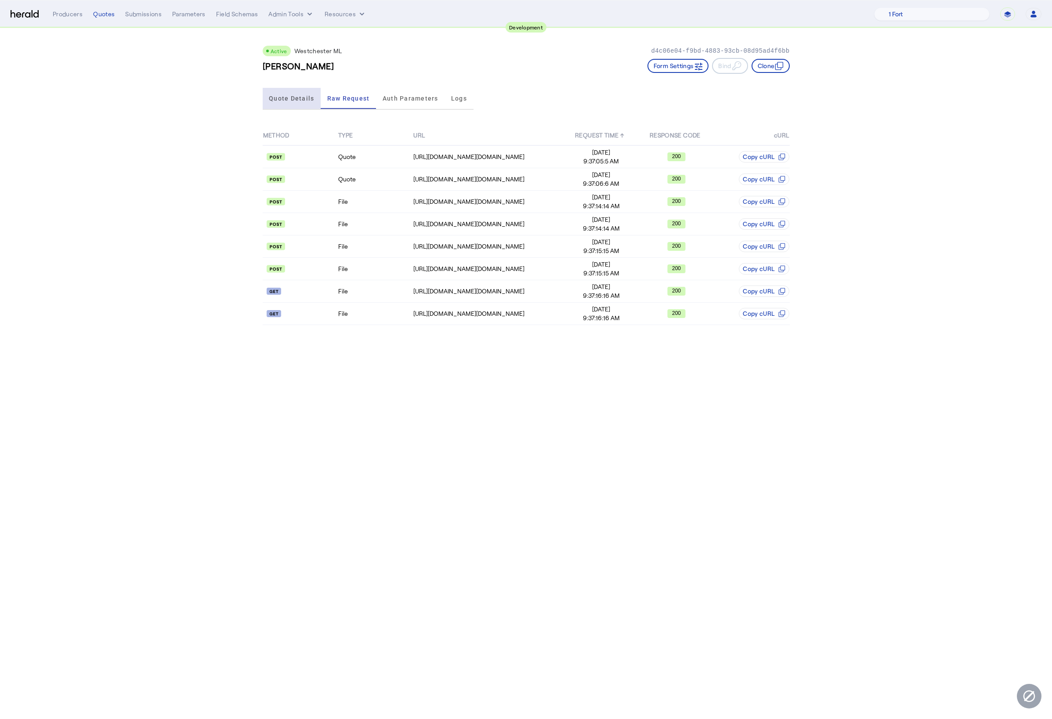
click at [293, 93] on span "Quote Details" at bounding box center [291, 98] width 45 height 21
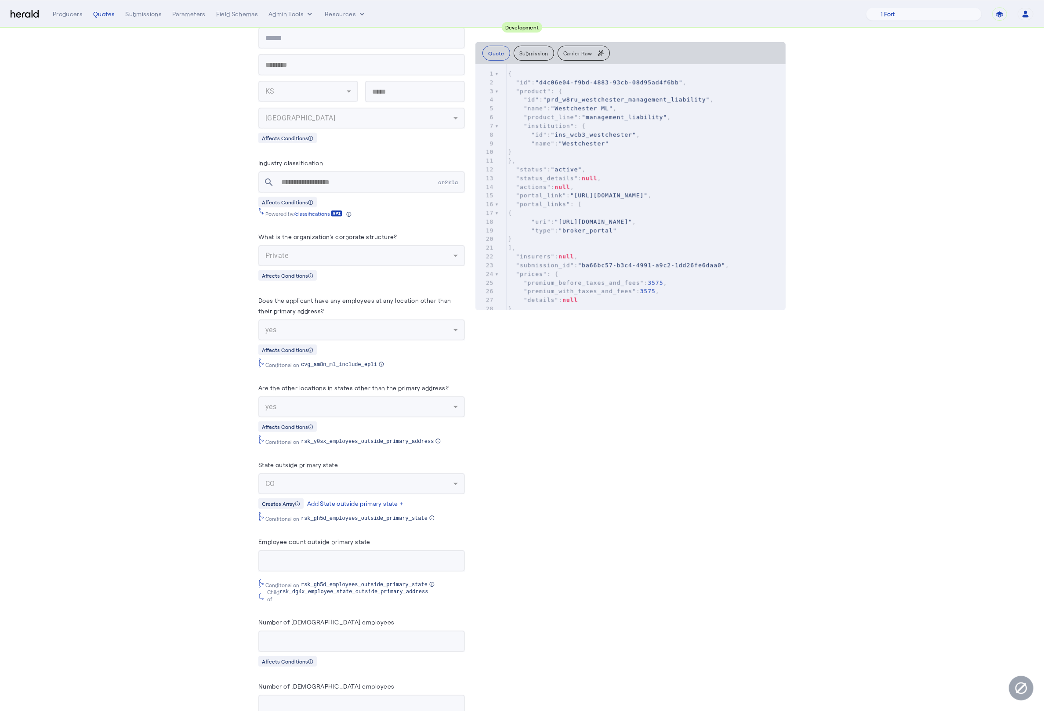
click at [138, 305] on app-quote-details "Active Westchester ML d4c06e04-f9bd-4883-93cb-08d95ad4f6bb Dorothy Belle Form S…" at bounding box center [522, 408] width 1044 height 2235
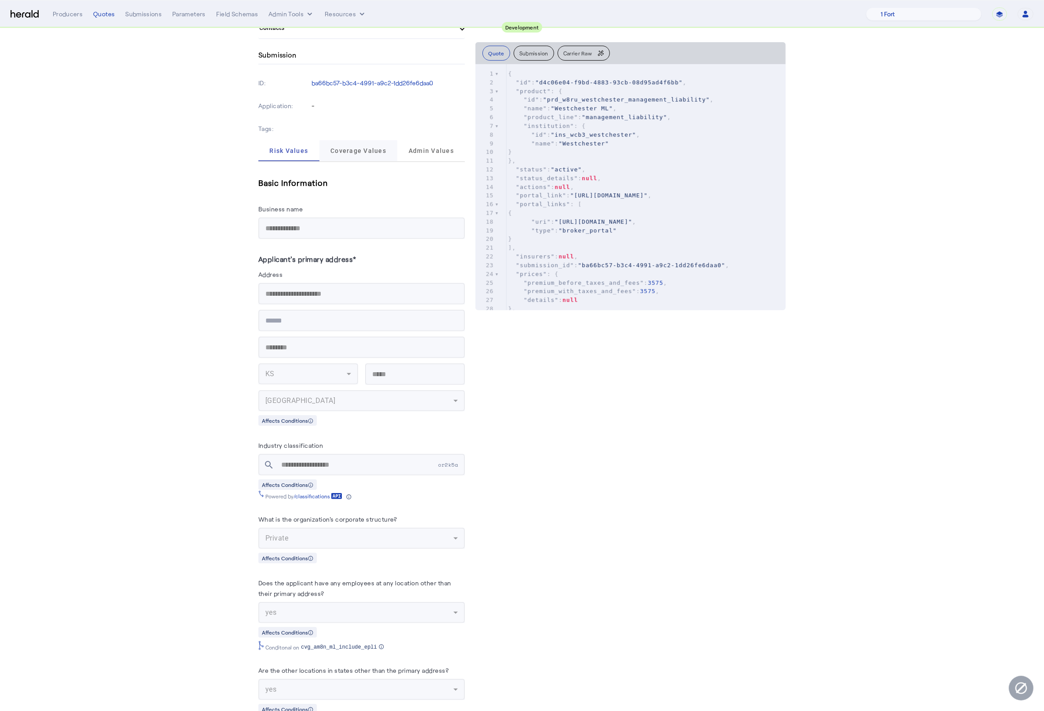
click at [362, 148] on span "Coverage Values" at bounding box center [358, 151] width 56 height 6
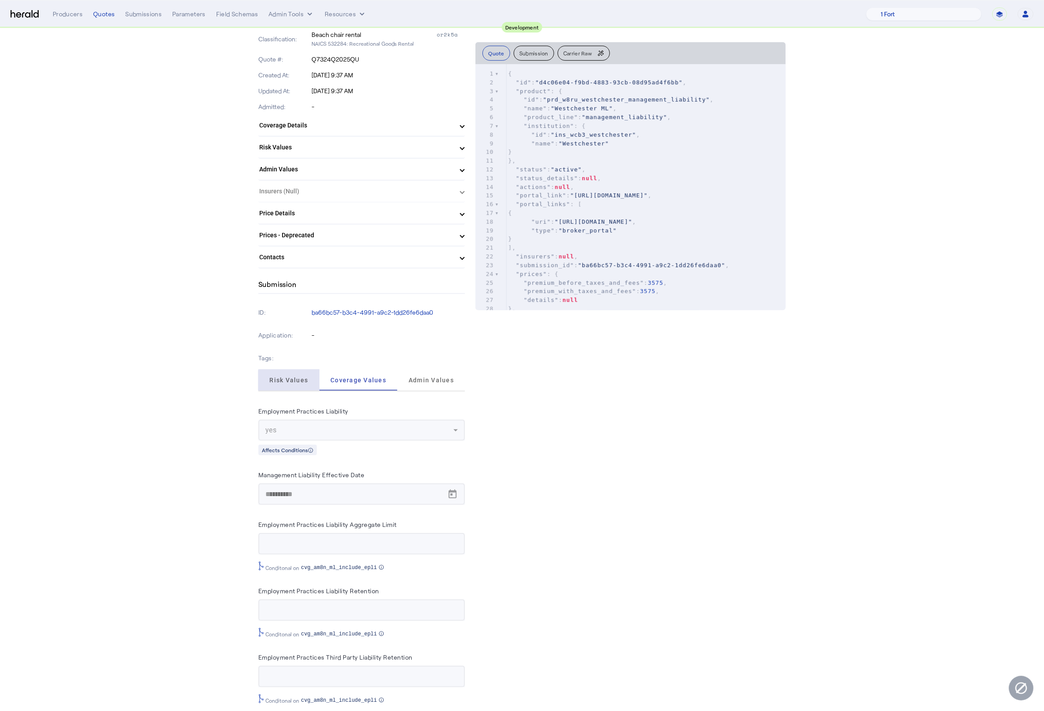
click at [299, 378] on span "Risk Values" at bounding box center [288, 380] width 39 height 6
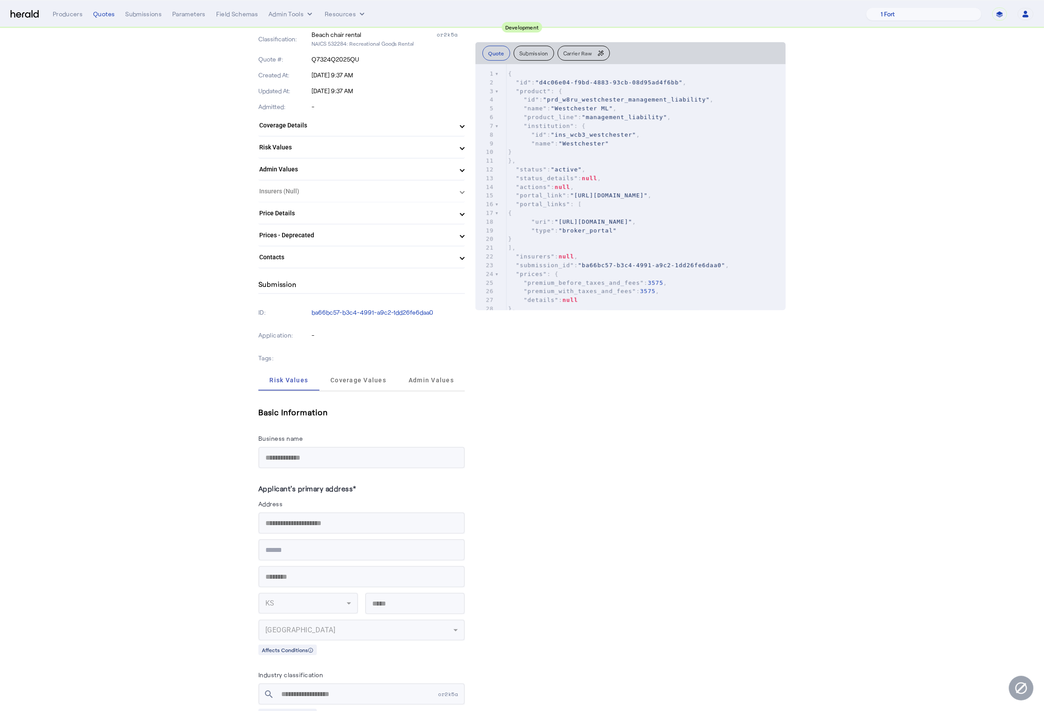
click at [455, 124] on span "Coverage Details" at bounding box center [359, 125] width 201 height 9
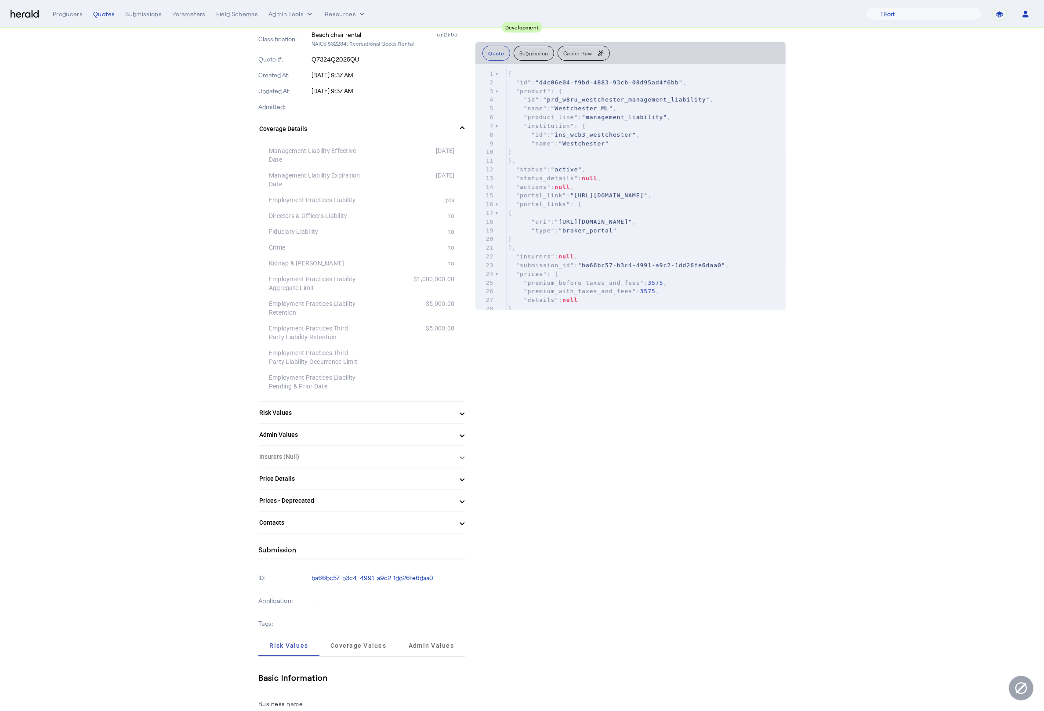
click at [455, 124] on span "Coverage Details" at bounding box center [359, 128] width 201 height 9
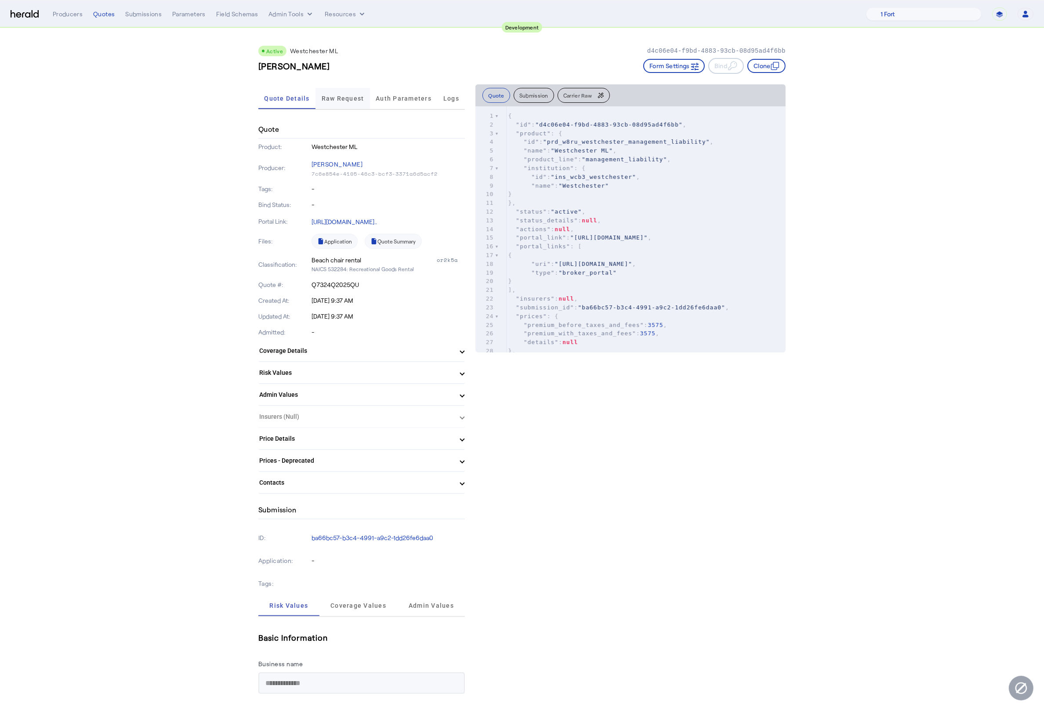
click at [343, 95] on span "Raw Request" at bounding box center [343, 98] width 43 height 6
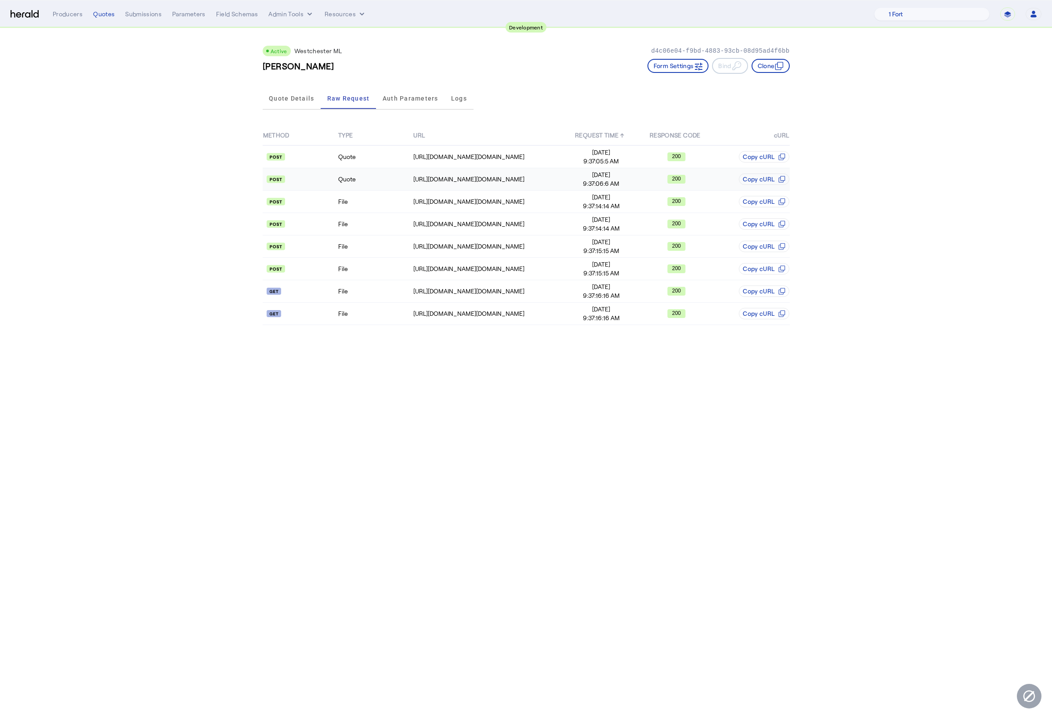
click at [386, 173] on td "Quote" at bounding box center [375, 179] width 75 height 22
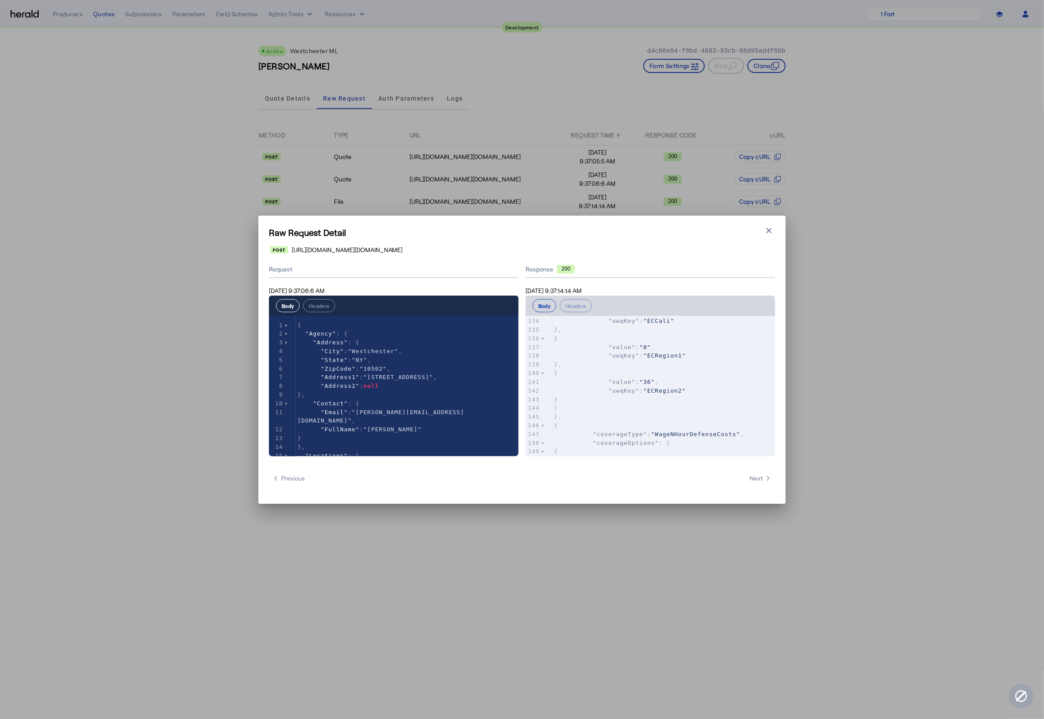
click at [680, 388] on span ""ECRegion2"" at bounding box center [664, 391] width 43 height 7
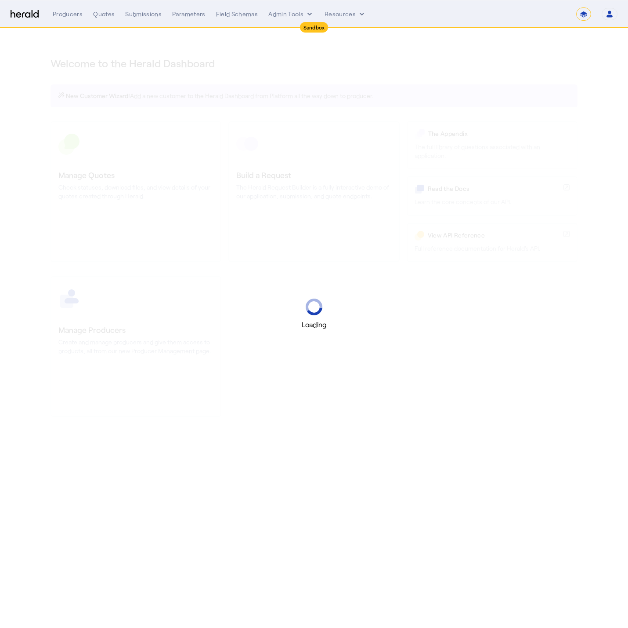
select select "*******"
select select "pfm_2v8p_herald_api"
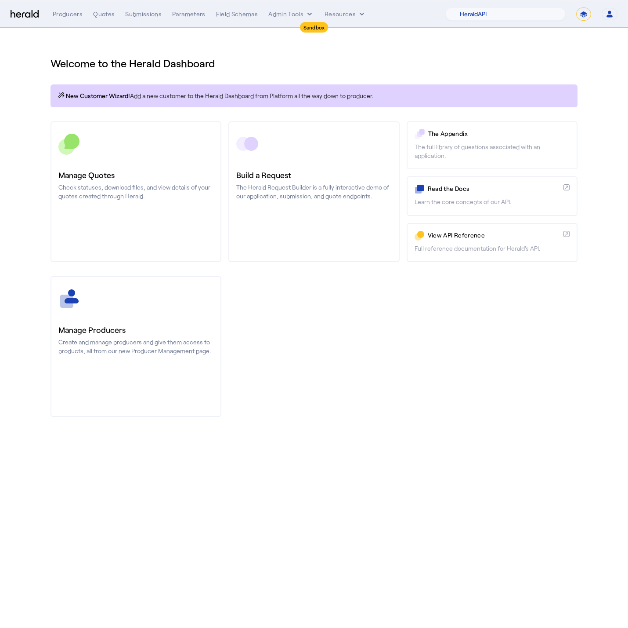
click at [579, 12] on select "**********" at bounding box center [584, 13] width 15 height 13
select select "**********"
click at [577, 7] on select "**********" at bounding box center [584, 13] width 15 height 13
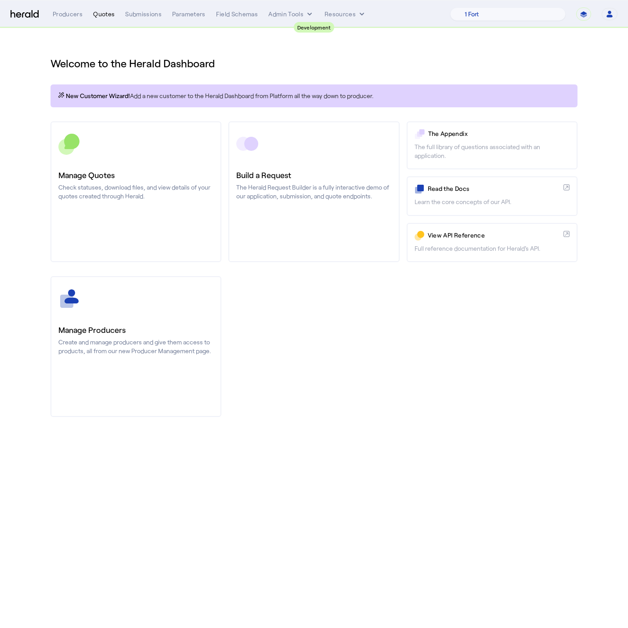
click at [108, 12] on div "Quotes" at bounding box center [104, 14] width 22 height 9
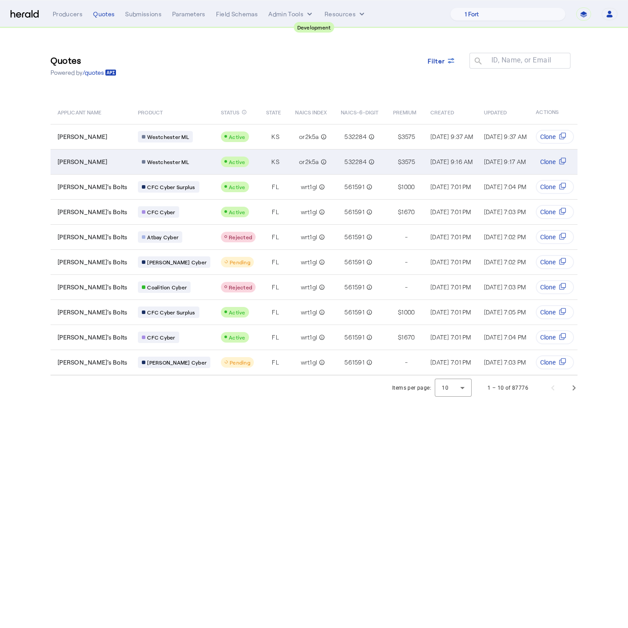
click at [288, 153] on td "or2k5a info_outline" at bounding box center [311, 161] width 46 height 25
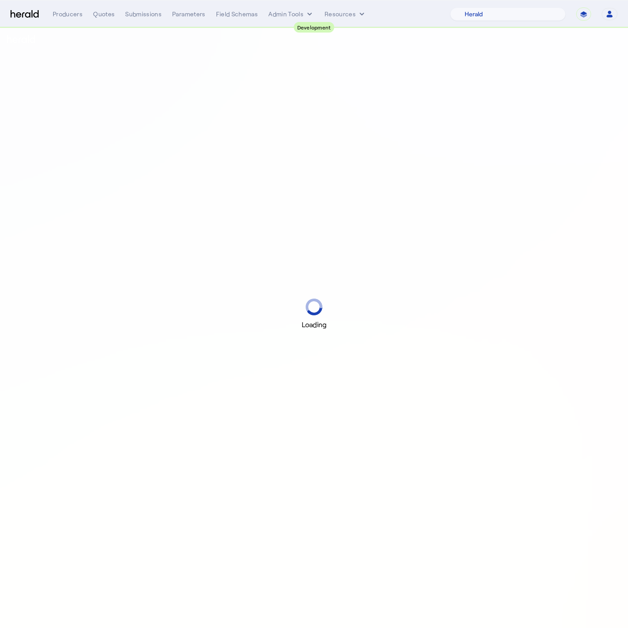
select select "pfm_2v8p_herald_api"
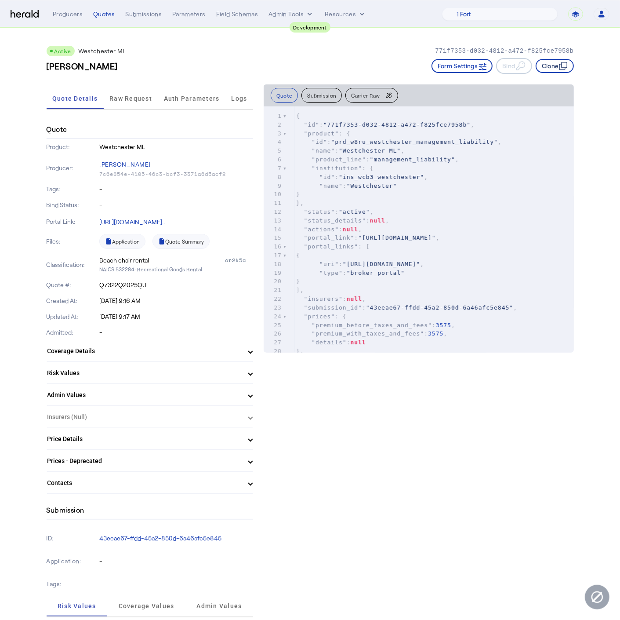
click at [561, 68] on button "Clone" at bounding box center [555, 66] width 38 height 14
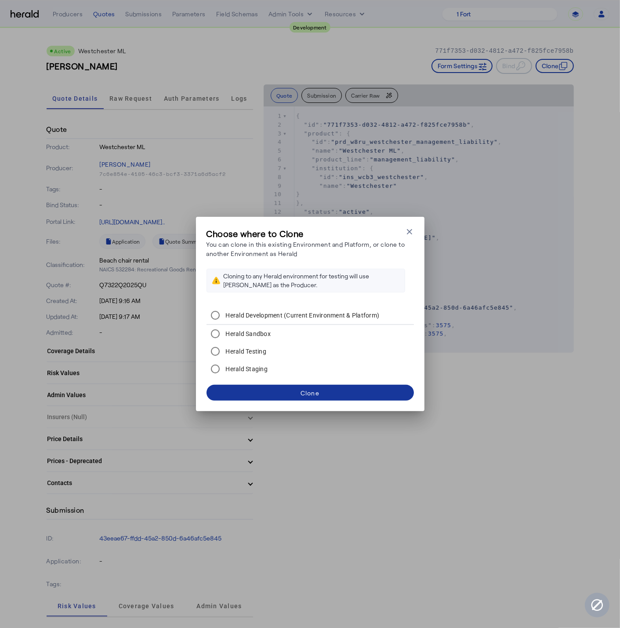
click at [301, 392] on div "Clone" at bounding box center [310, 392] width 19 height 9
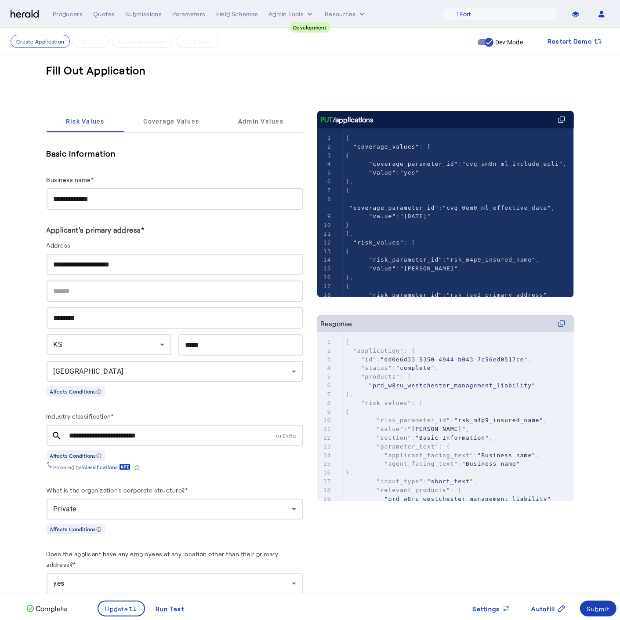
click at [109, 204] on div "**********" at bounding box center [175, 199] width 243 height 22
click at [107, 201] on input "**********" at bounding box center [175, 199] width 243 height 11
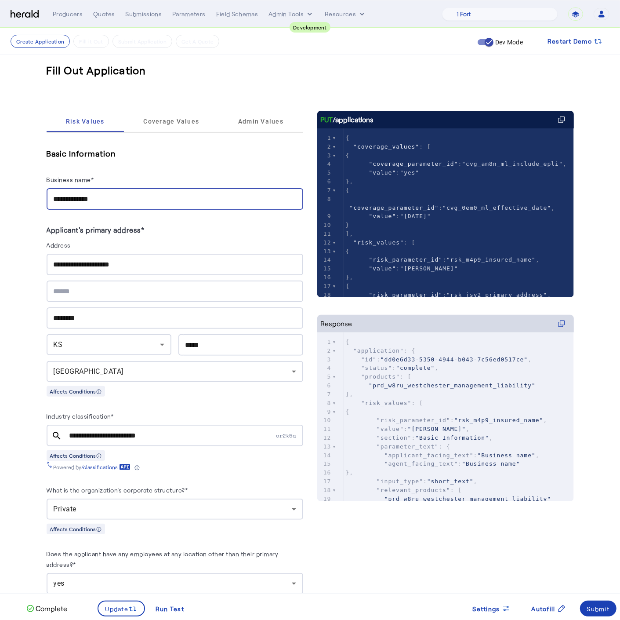
click at [107, 201] on input "**********" at bounding box center [175, 199] width 243 height 11
type input "**********"
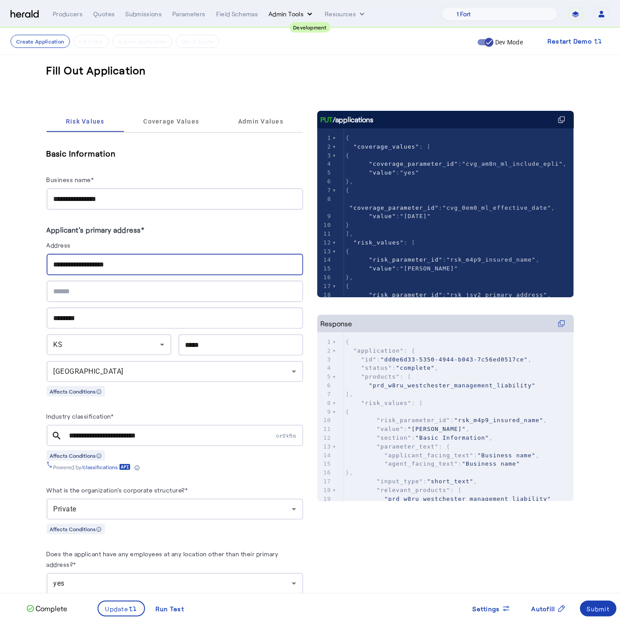
type input "**********"
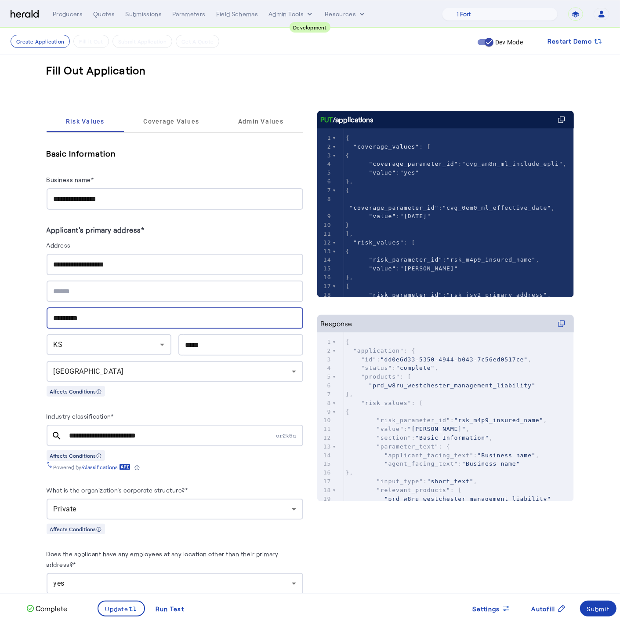
type input "*********"
type input "*****"
click at [146, 432] on input "**********" at bounding box center [171, 435] width 205 height 11
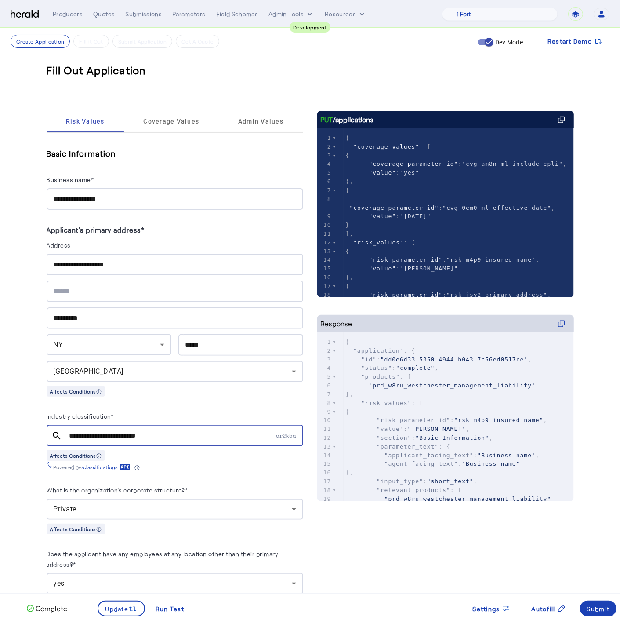
click at [146, 432] on input "**********" at bounding box center [171, 435] width 205 height 11
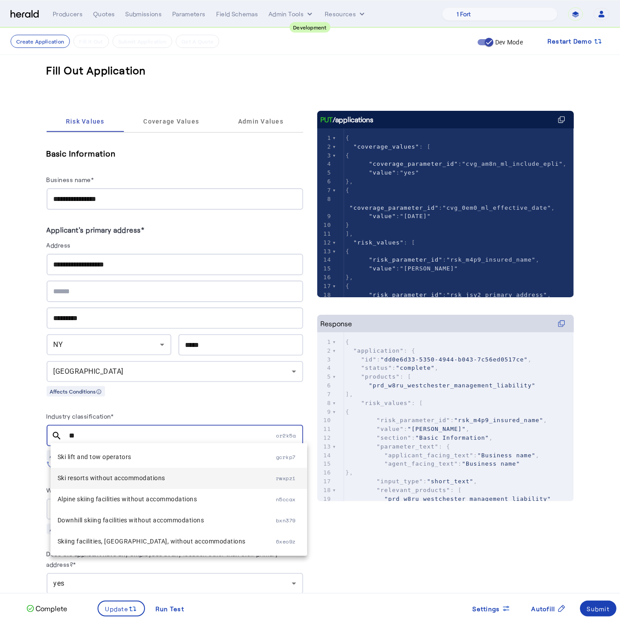
type input "*"
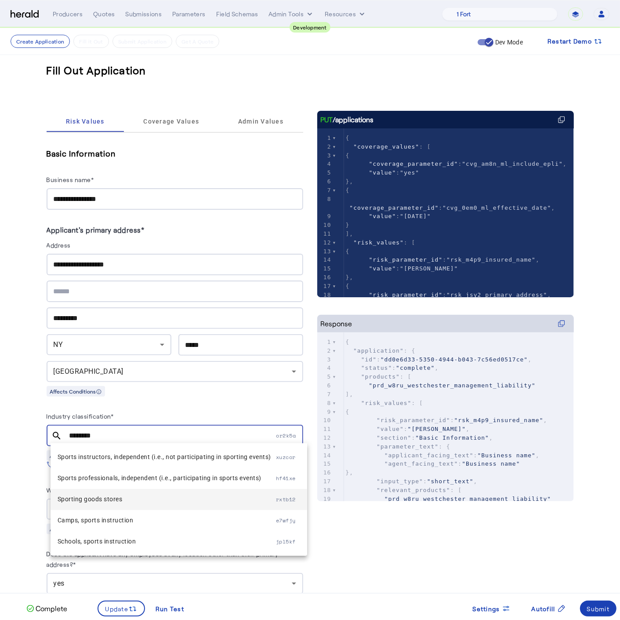
click at [127, 500] on span "Sporting goods stores" at bounding box center [167, 499] width 218 height 11
type input "**********"
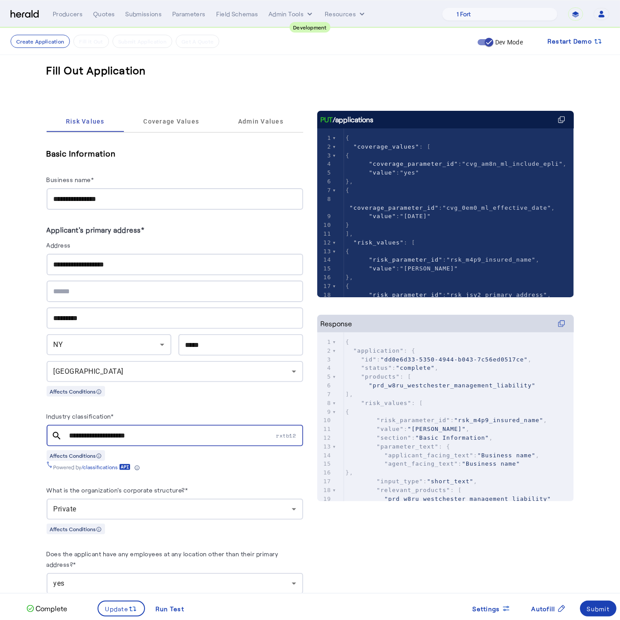
click at [149, 414] on div "Industry classification*" at bounding box center [175, 417] width 257 height 14
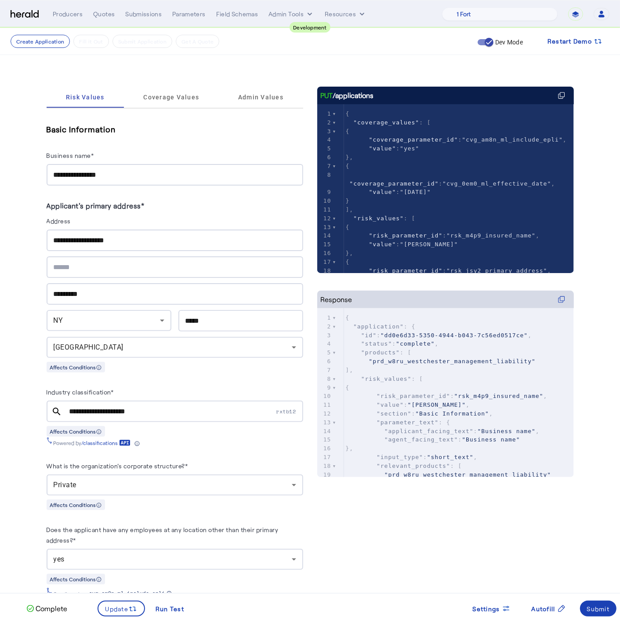
scroll to position [98, 0]
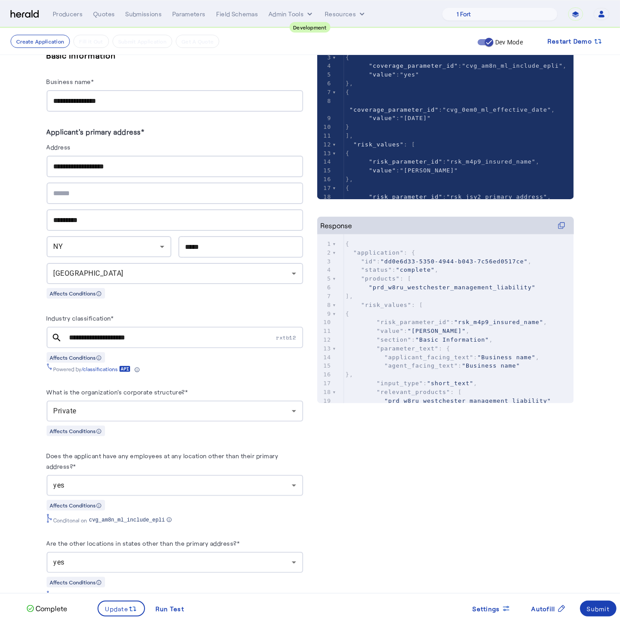
click at [199, 482] on div "yes" at bounding box center [173, 485] width 238 height 11
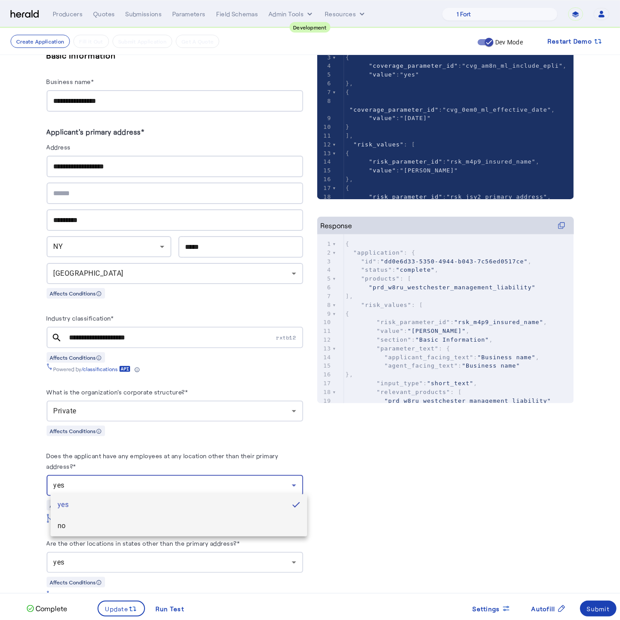
click at [133, 518] on mat-option "no" at bounding box center [179, 525] width 257 height 21
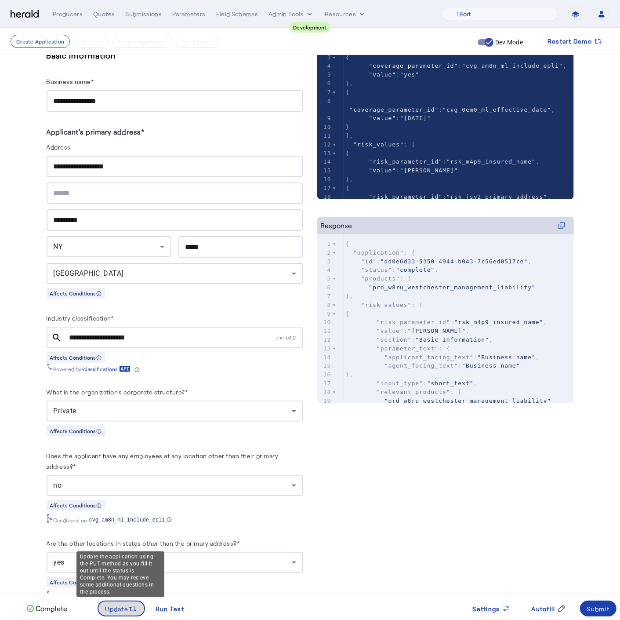
click at [122, 616] on span at bounding box center [121, 608] width 46 height 21
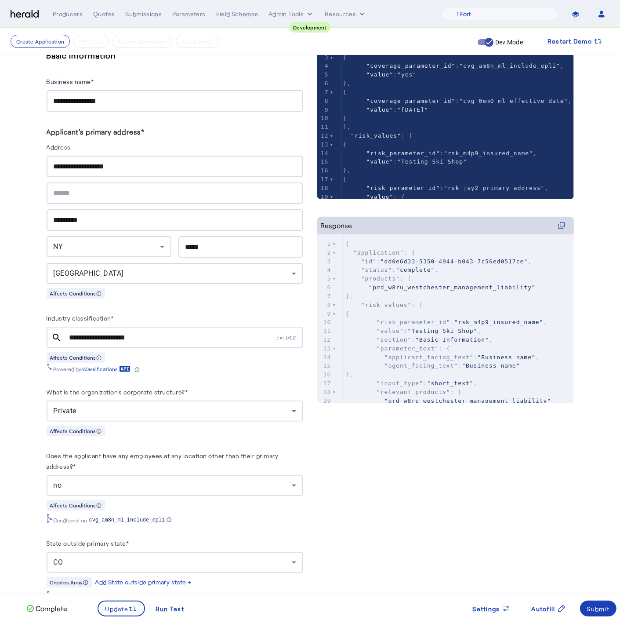
click at [247, 552] on div "CO" at bounding box center [175, 562] width 243 height 21
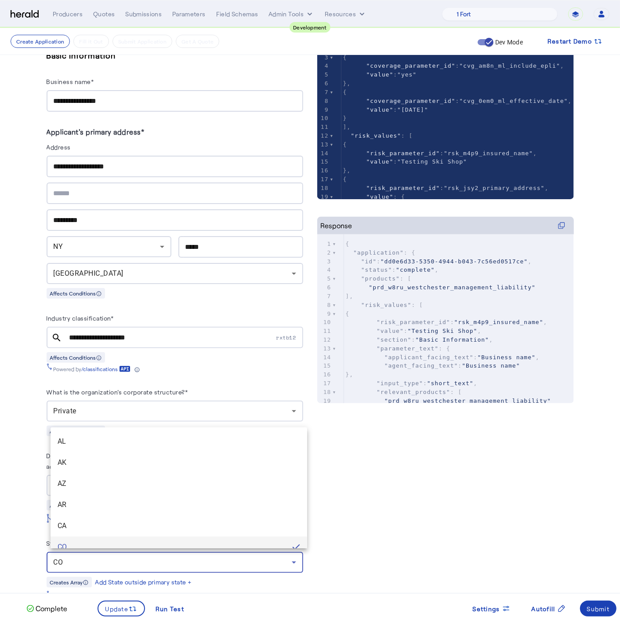
scroll to position [9, 0]
click at [334, 533] on div at bounding box center [310, 310] width 620 height 620
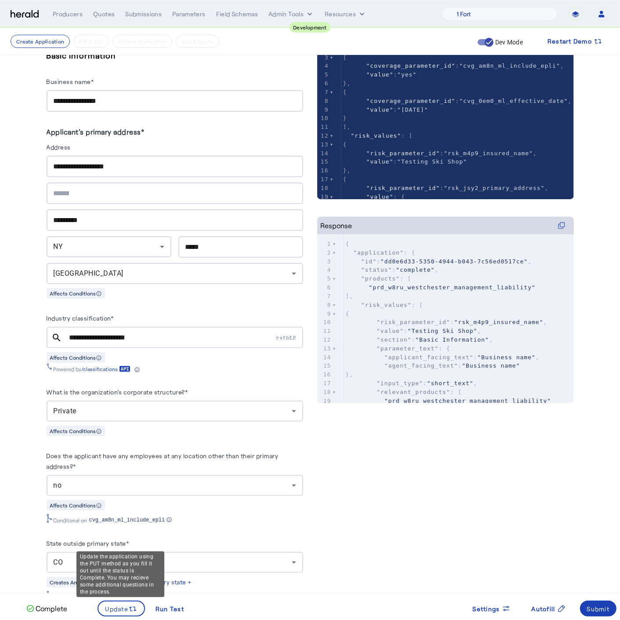
click at [116, 597] on div "Update the application using the PUT method as you fill it out until the status…" at bounding box center [120, 574] width 88 height 46
click at [118, 608] on span "Update" at bounding box center [116, 608] width 23 height 9
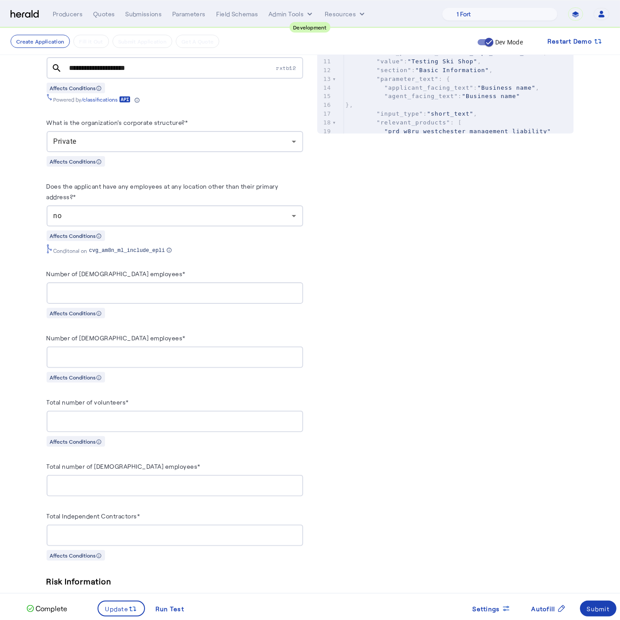
scroll to position [406, 0]
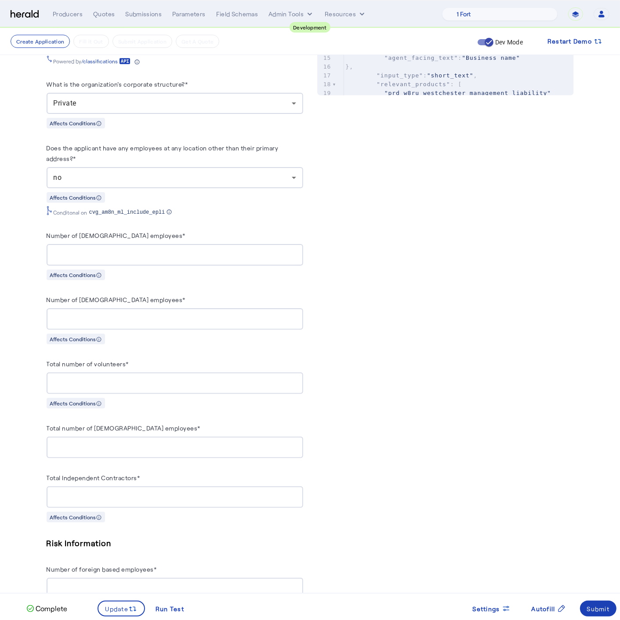
click at [69, 250] on input "**" at bounding box center [175, 255] width 243 height 11
type input "*"
click at [100, 308] on div "*" at bounding box center [175, 319] width 243 height 22
click at [91, 250] on input "**" at bounding box center [175, 255] width 243 height 11
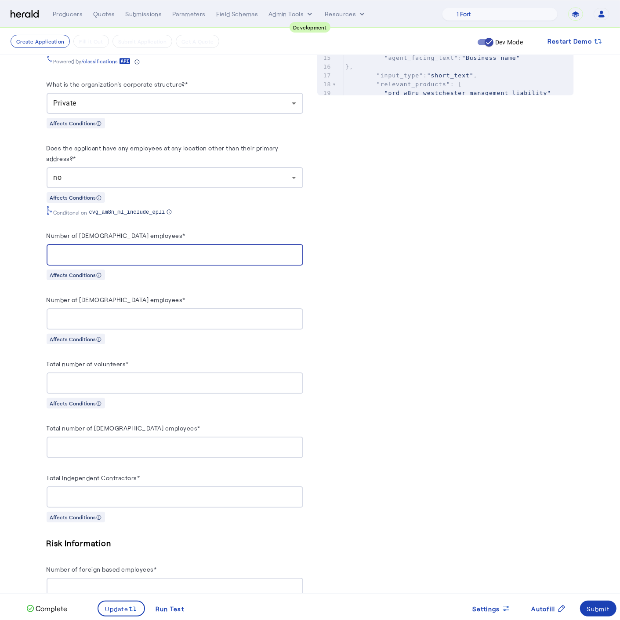
click at [91, 250] on input "**" at bounding box center [175, 255] width 243 height 11
type input "**"
click at [281, 351] on div "**********" at bounding box center [175, 417] width 257 height 1353
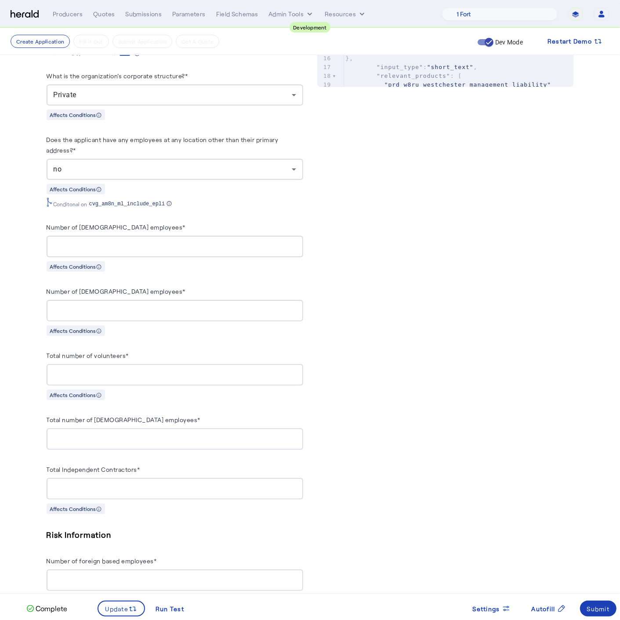
scroll to position [492, 0]
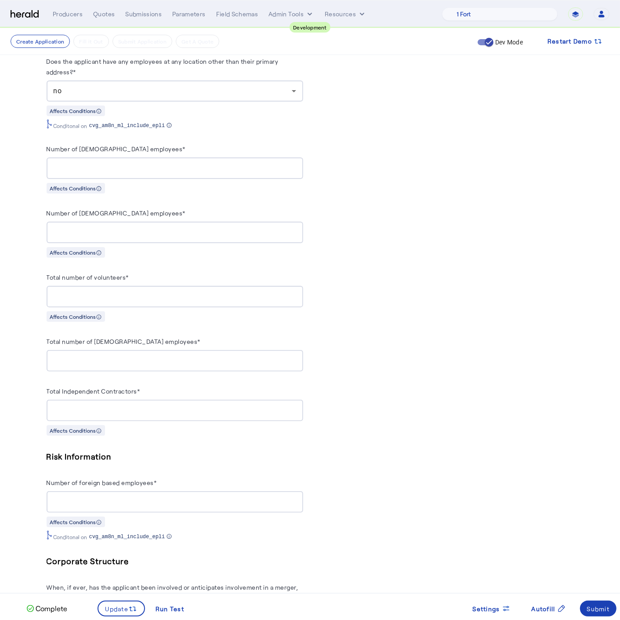
drag, startPoint x: 82, startPoint y: 347, endPoint x: 82, endPoint y: 354, distance: 6.6
click at [82, 350] on div "*" at bounding box center [175, 361] width 243 height 22
type input "**"
click at [360, 305] on div "PUT /applications xxxxxxxxxx 5 101 97 109 92 1 { 2 "coverage_values" : [ 3 { 4 …" at bounding box center [445, 320] width 257 height 1403
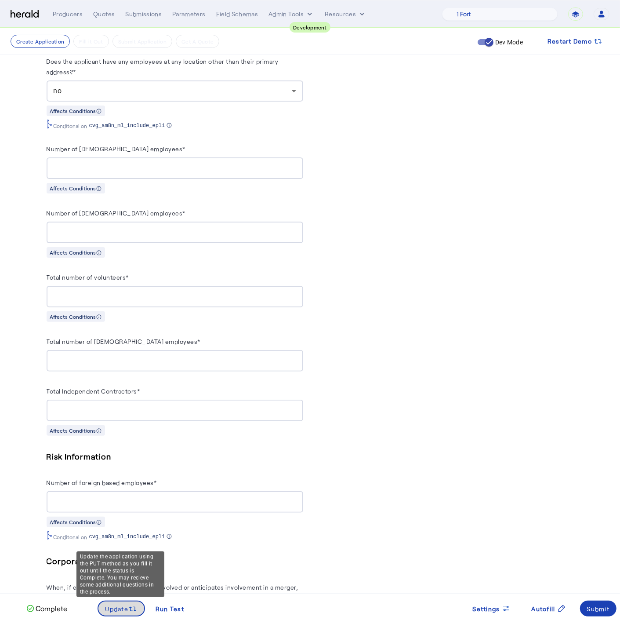
click at [105, 610] on span "Update" at bounding box center [116, 608] width 23 height 9
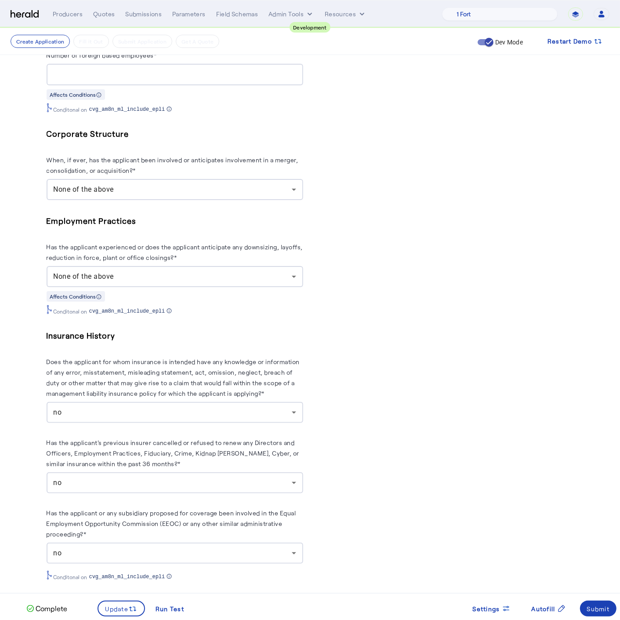
scroll to position [923, 0]
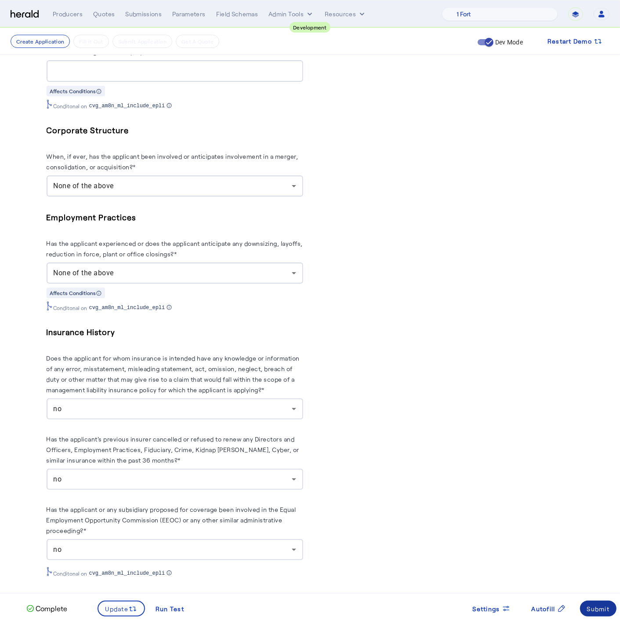
click at [614, 604] on span at bounding box center [598, 608] width 37 height 21
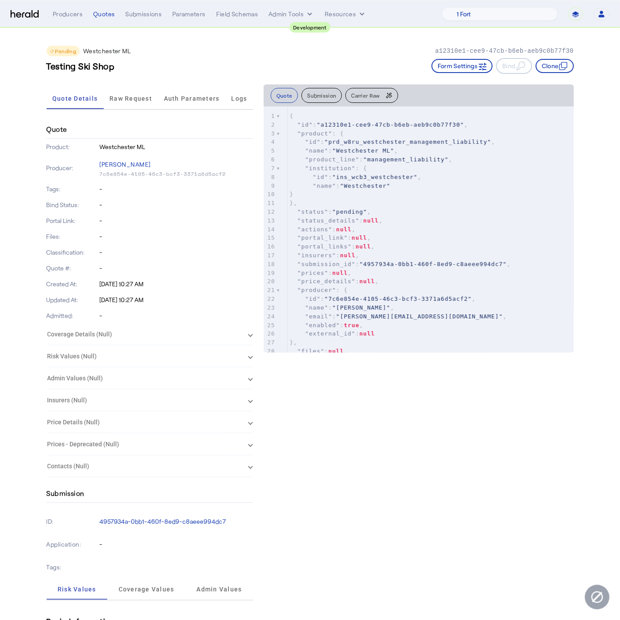
click at [170, 53] on div "Pending Westchester ML a12310e1-cee9-47cb-b6eb-aeb9c0b77f30" at bounding box center [310, 51] width 527 height 11
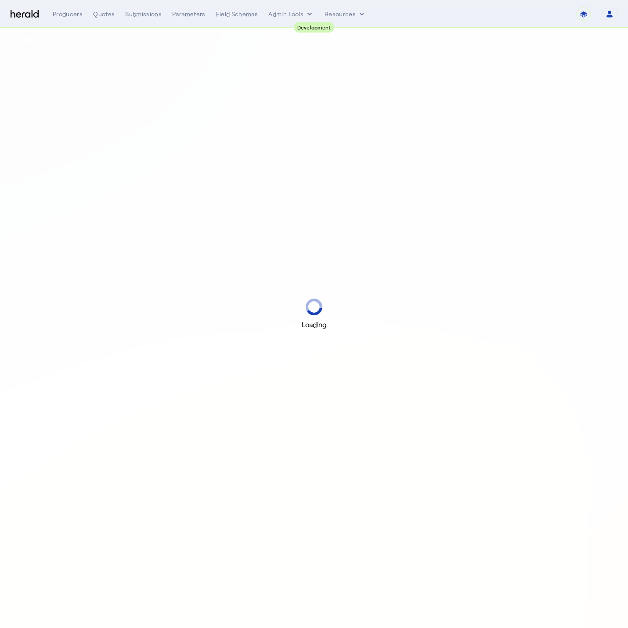
select select "pfm_2v8p_herald_api"
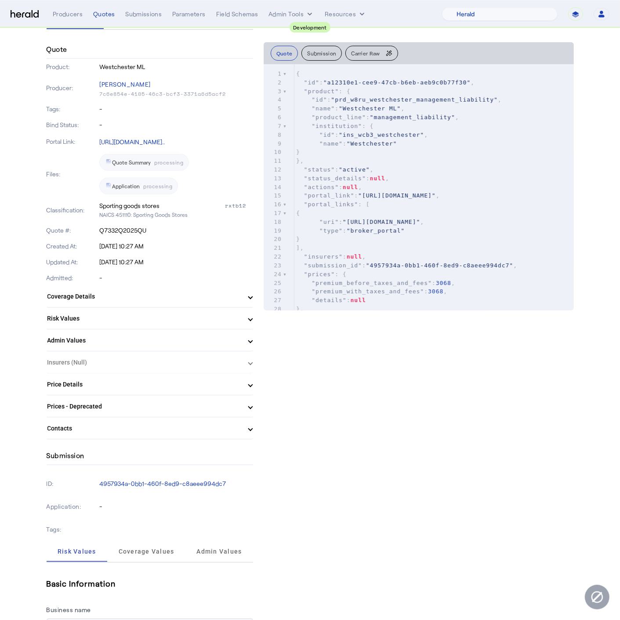
scroll to position [95, 0]
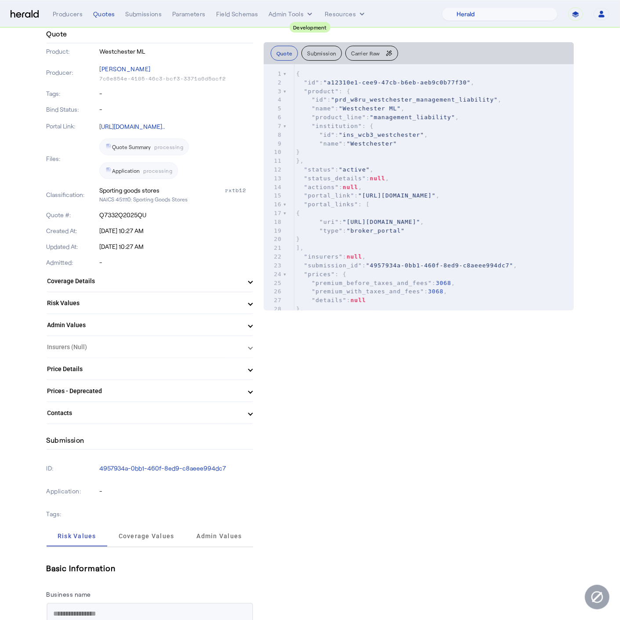
click at [208, 369] on mat-panel-title "Price Details" at bounding box center [144, 368] width 194 height 9
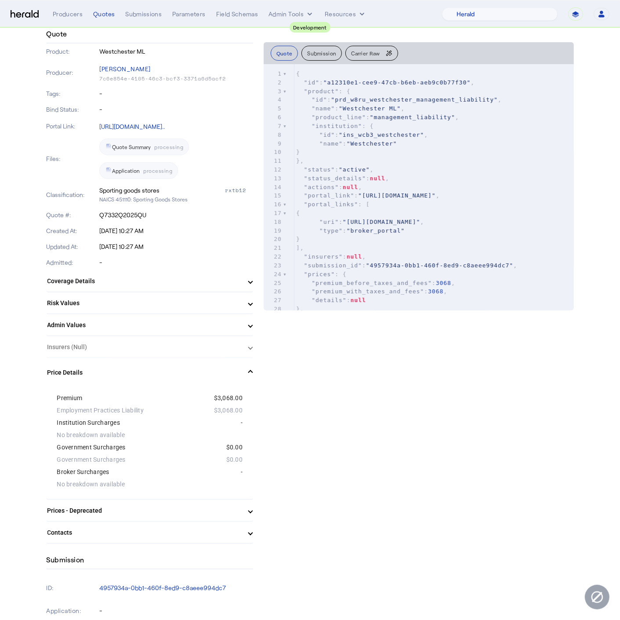
click at [209, 369] on mat-panel-title "Price Details" at bounding box center [144, 372] width 194 height 9
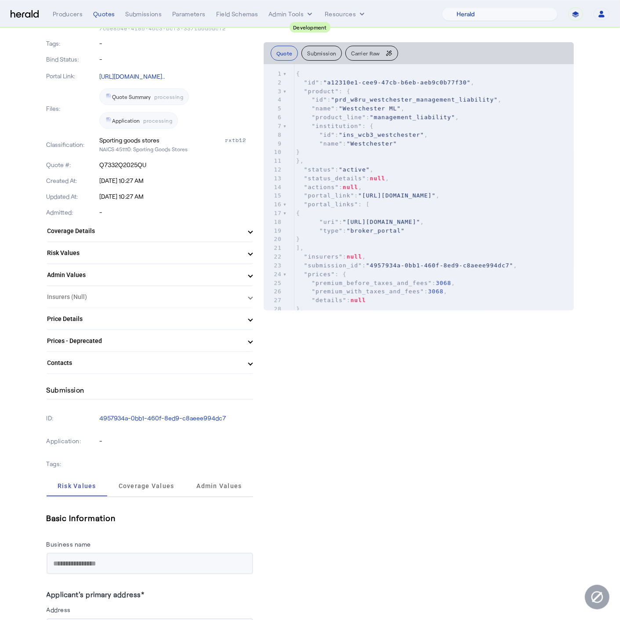
scroll to position [172, 0]
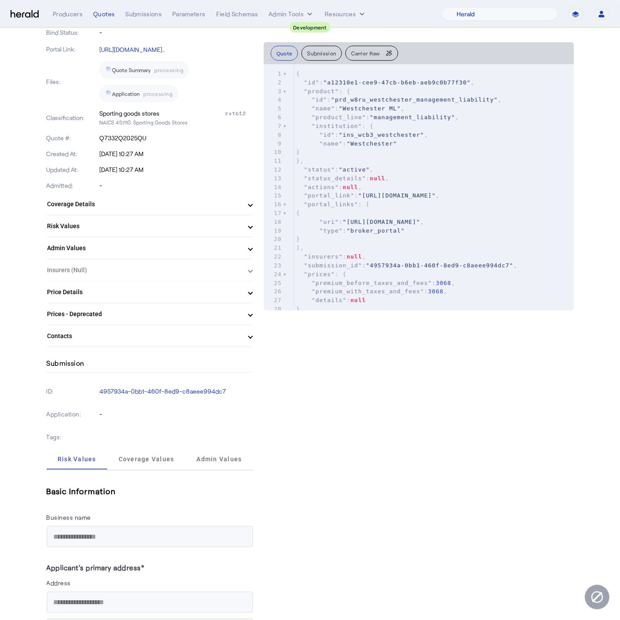
click at [236, 310] on mat-panel-title "Prices - Deprecated" at bounding box center [144, 313] width 194 height 9
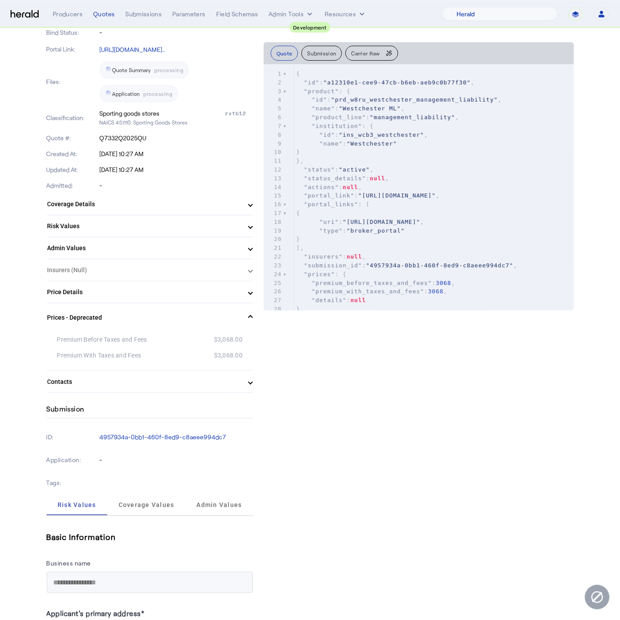
click at [236, 313] on mat-panel-title "Prices - Deprecated" at bounding box center [144, 317] width 194 height 9
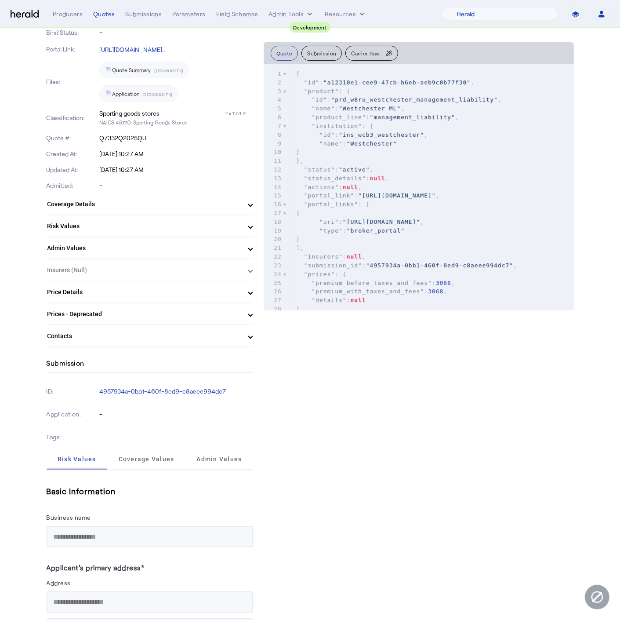
click at [222, 340] on mat-expansion-panel-header "Contacts" at bounding box center [150, 335] width 207 height 21
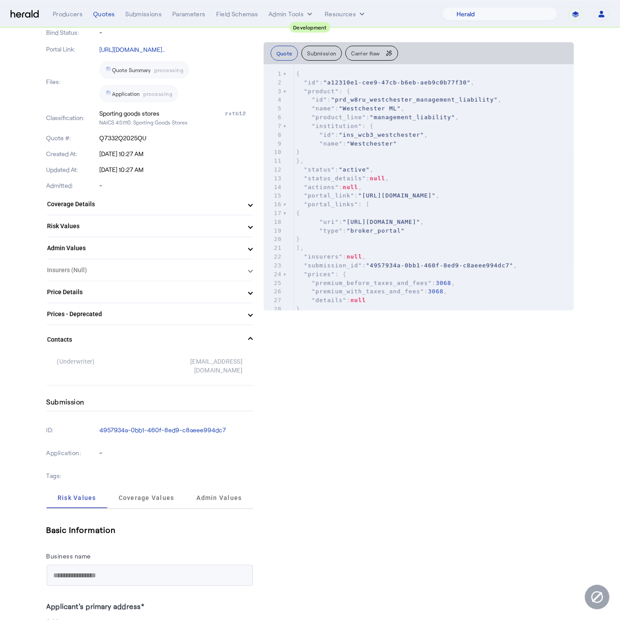
click at [222, 340] on mat-panel-title "Contacts" at bounding box center [144, 339] width 194 height 9
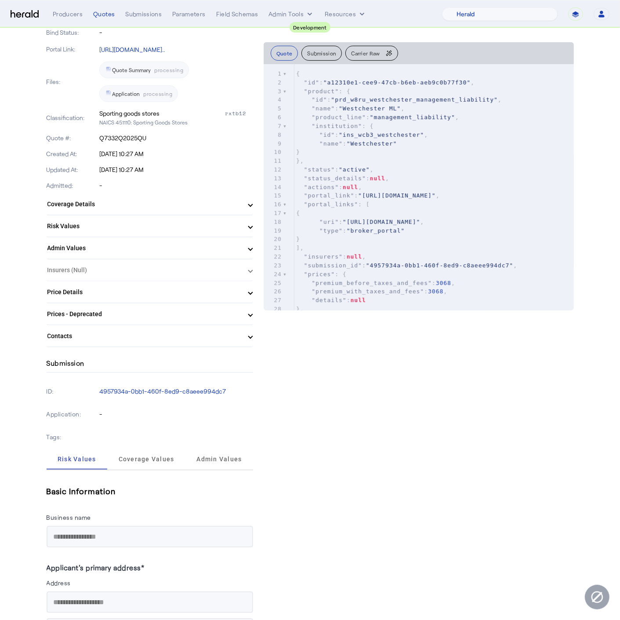
click at [226, 248] on mat-panel-title "Admin Values" at bounding box center [144, 247] width 194 height 9
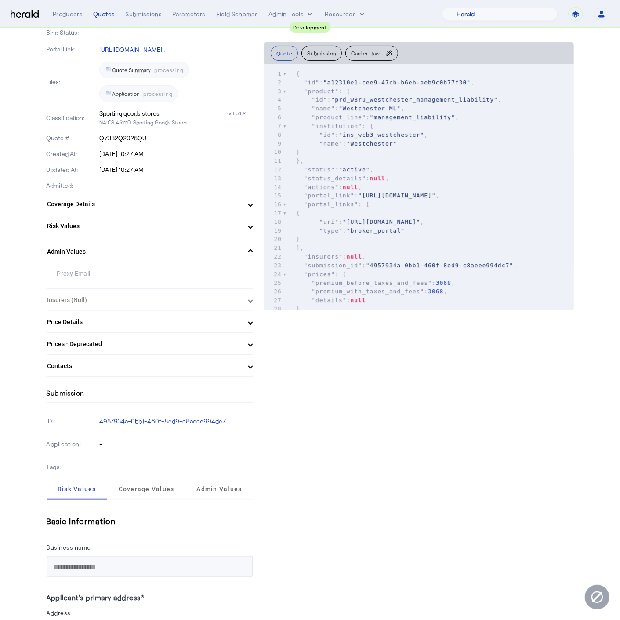
click at [226, 248] on mat-panel-title "Admin Values" at bounding box center [144, 251] width 194 height 9
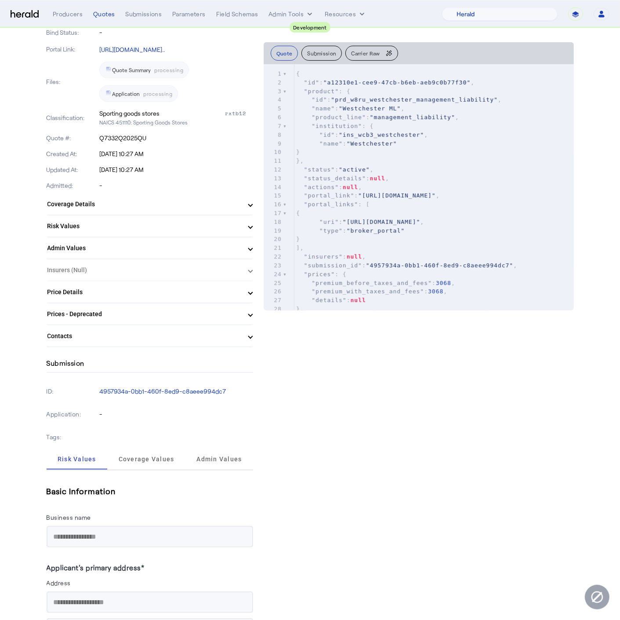
click at [232, 223] on mat-panel-title "Risk Values" at bounding box center [144, 225] width 194 height 9
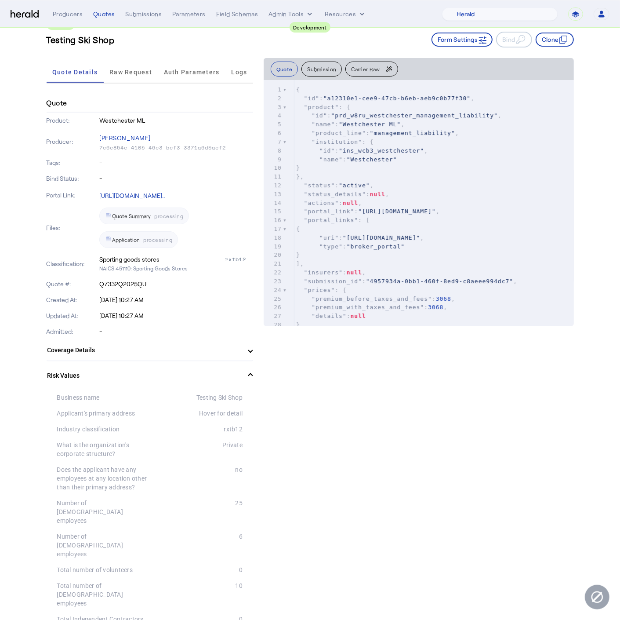
scroll to position [21, 0]
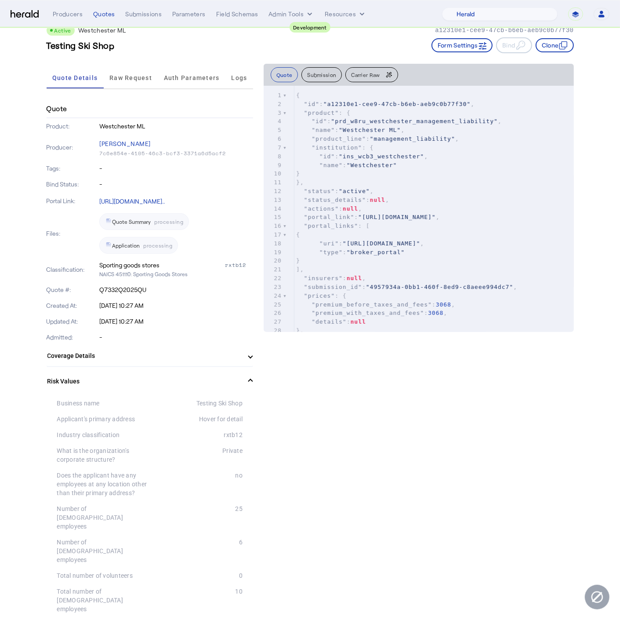
click at [242, 379] on span "Risk Values" at bounding box center [147, 381] width 201 height 9
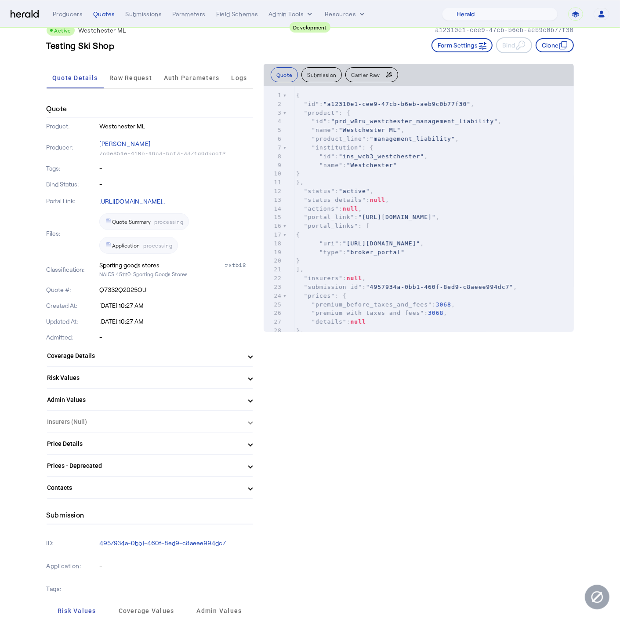
click at [250, 353] on span at bounding box center [251, 355] width 4 height 9
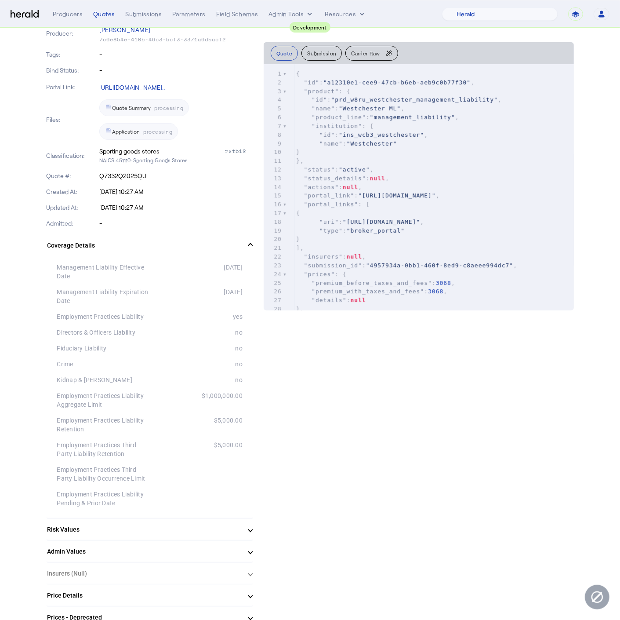
scroll to position [137, 0]
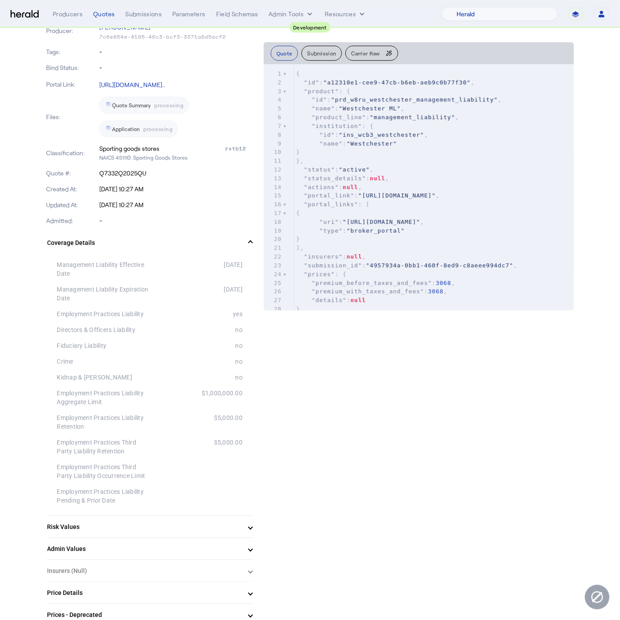
click at [244, 243] on span "Coverage Details" at bounding box center [147, 242] width 201 height 9
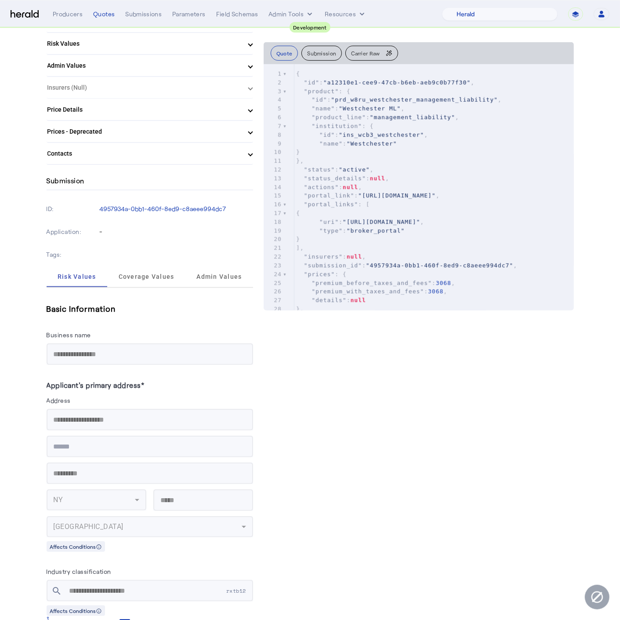
scroll to position [0, 0]
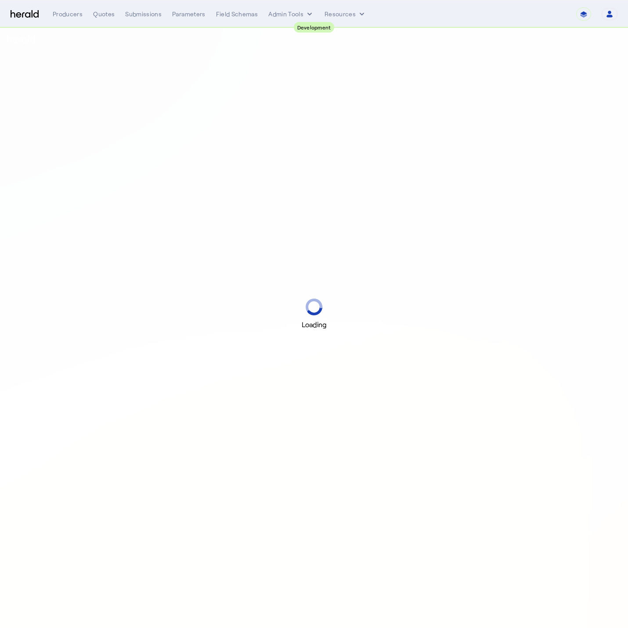
select select "pfm_2v8p_herald_api"
